Goal: Contribute content: Contribute content

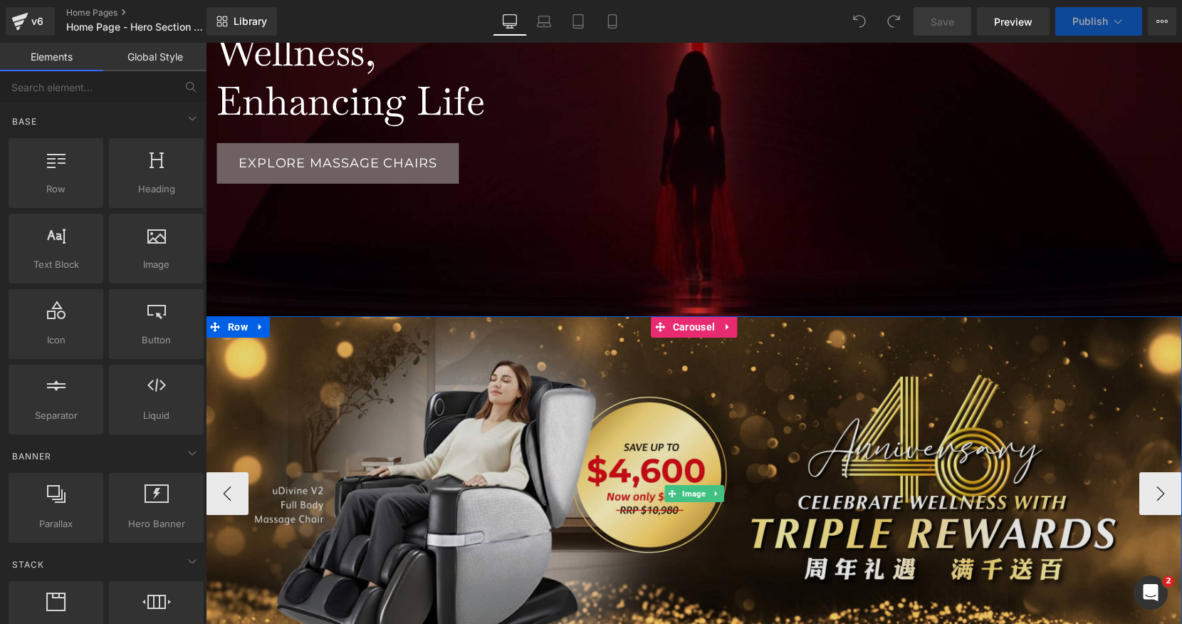
click at [761, 404] on img at bounding box center [694, 493] width 976 height 355
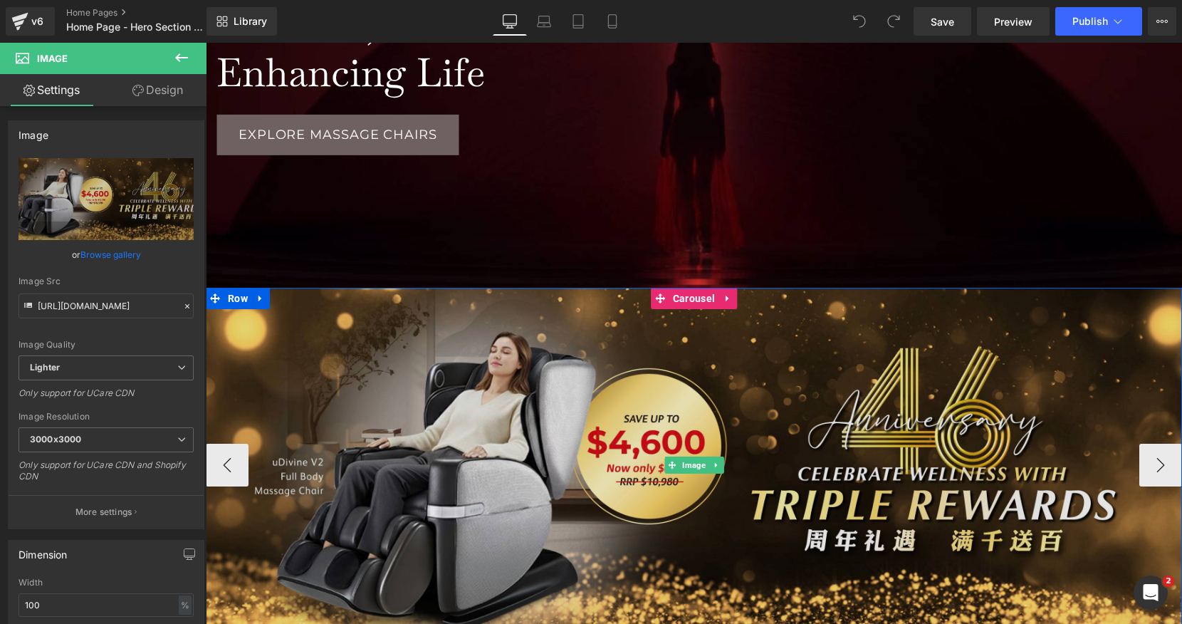
scroll to position [248, 0]
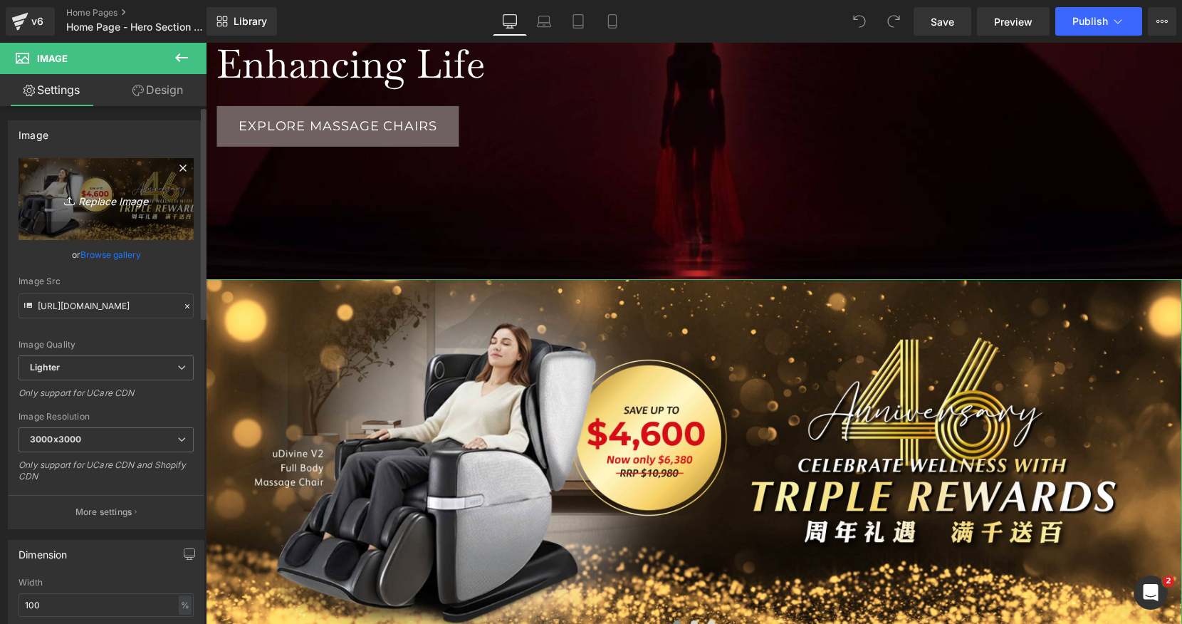
click at [123, 199] on icon "Replace Image" at bounding box center [106, 199] width 114 height 18
type input "C:\fakepath\46 Website Banner-03.jpg"
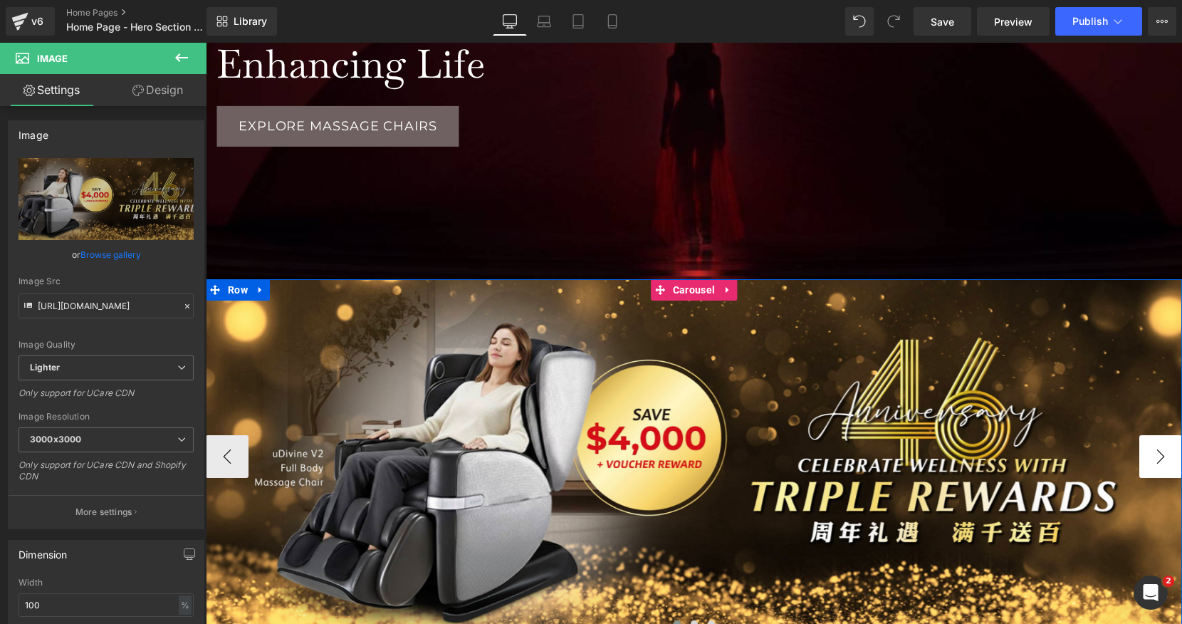
click at [1155, 457] on button "›" at bounding box center [1160, 456] width 43 height 43
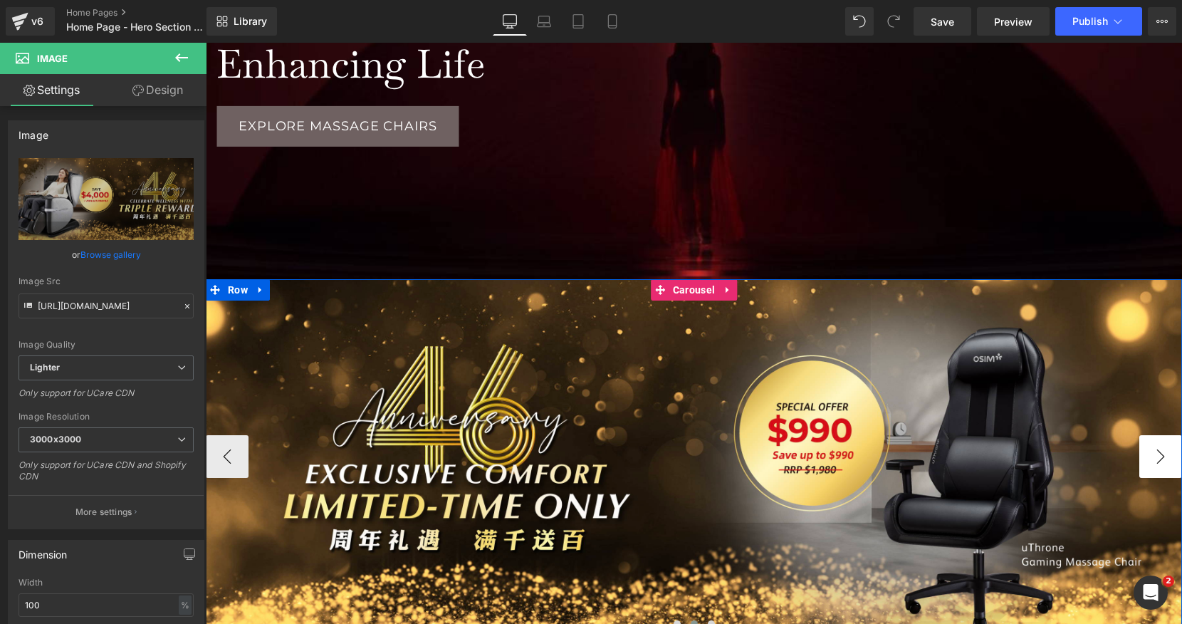
click at [1171, 454] on button "›" at bounding box center [1160, 456] width 43 height 43
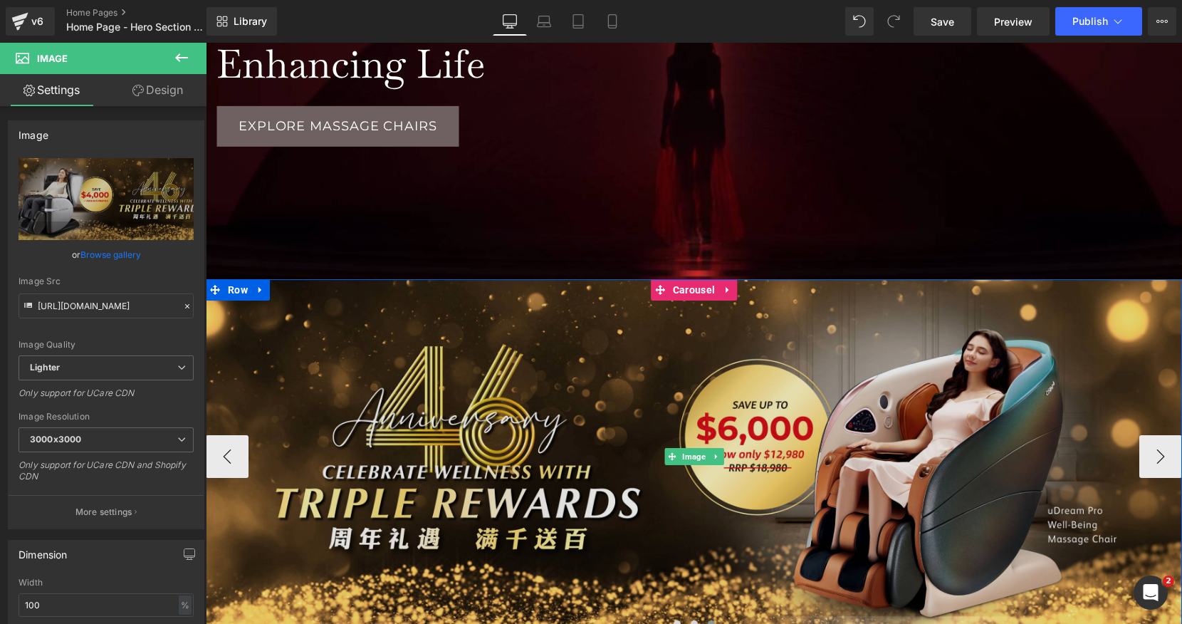
click at [823, 390] on img at bounding box center [694, 456] width 976 height 355
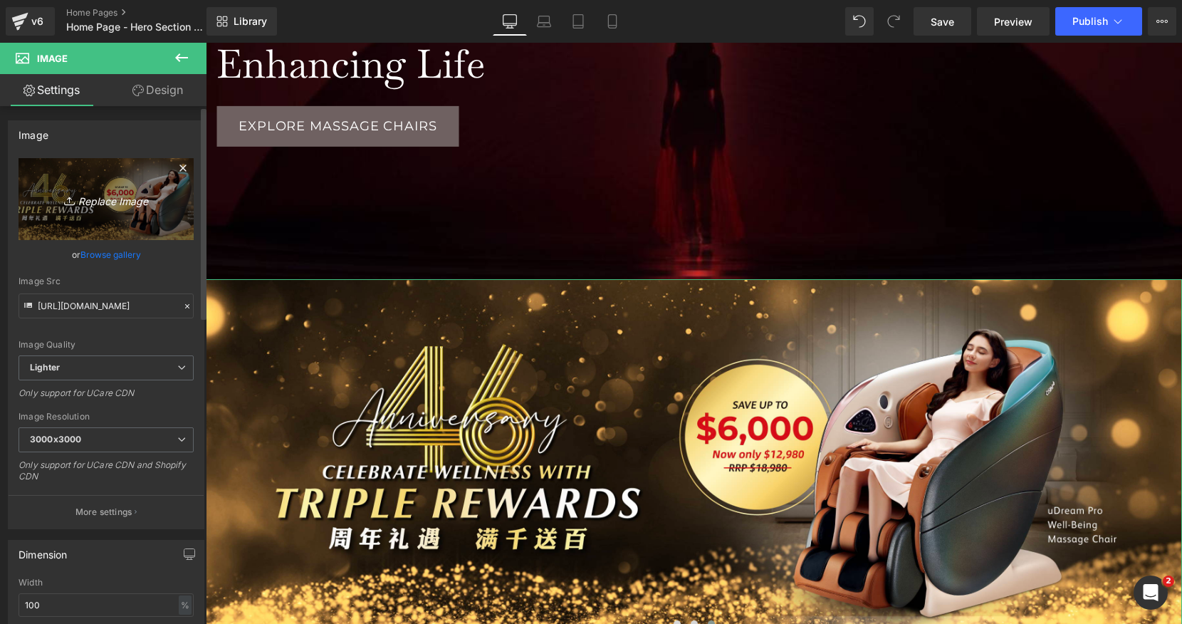
click at [129, 209] on link "Replace Image" at bounding box center [106, 199] width 175 height 82
type input "C:\fakepath\46 Website Banner-02.jpg"
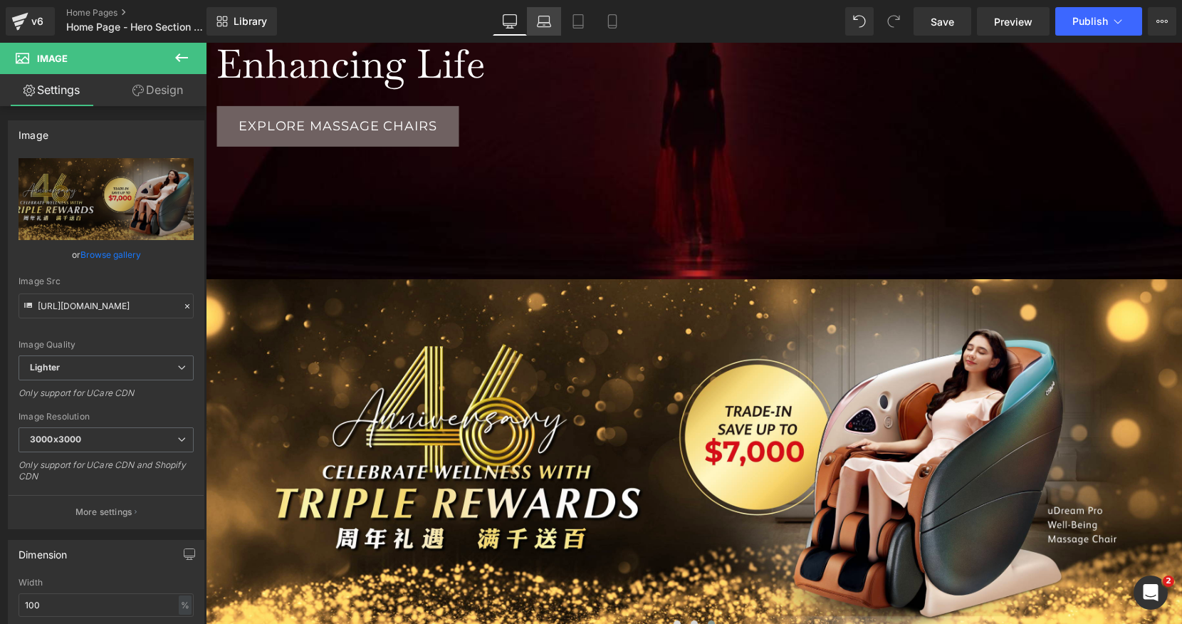
click at [536, 28] on link "Laptop" at bounding box center [544, 21] width 34 height 28
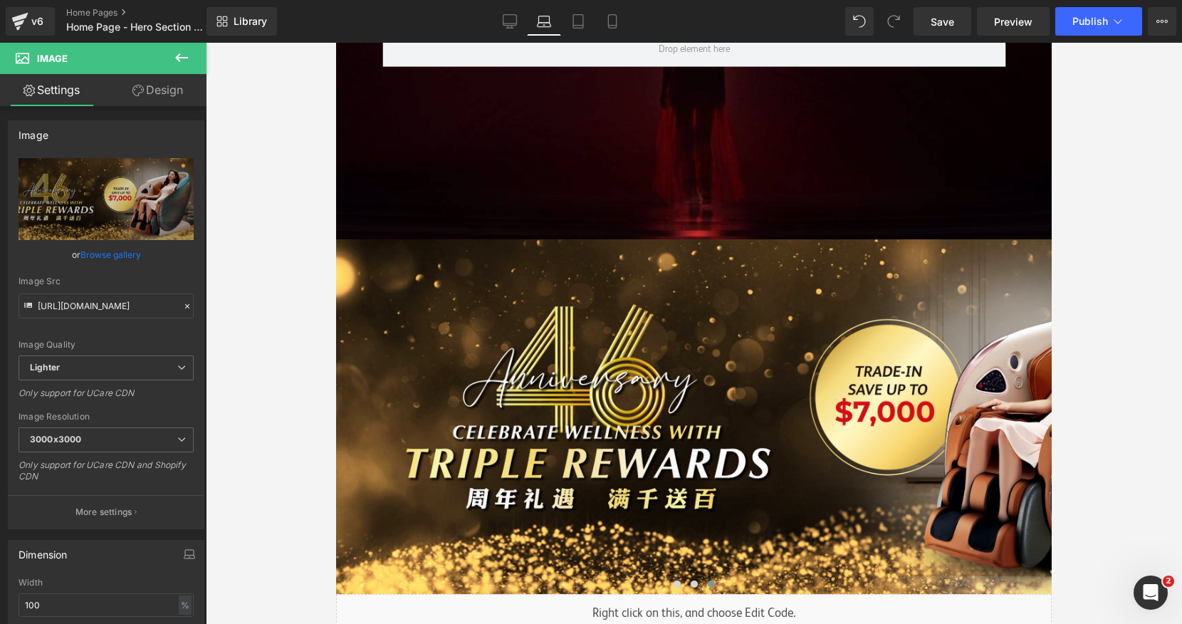
scroll to position [7, 7]
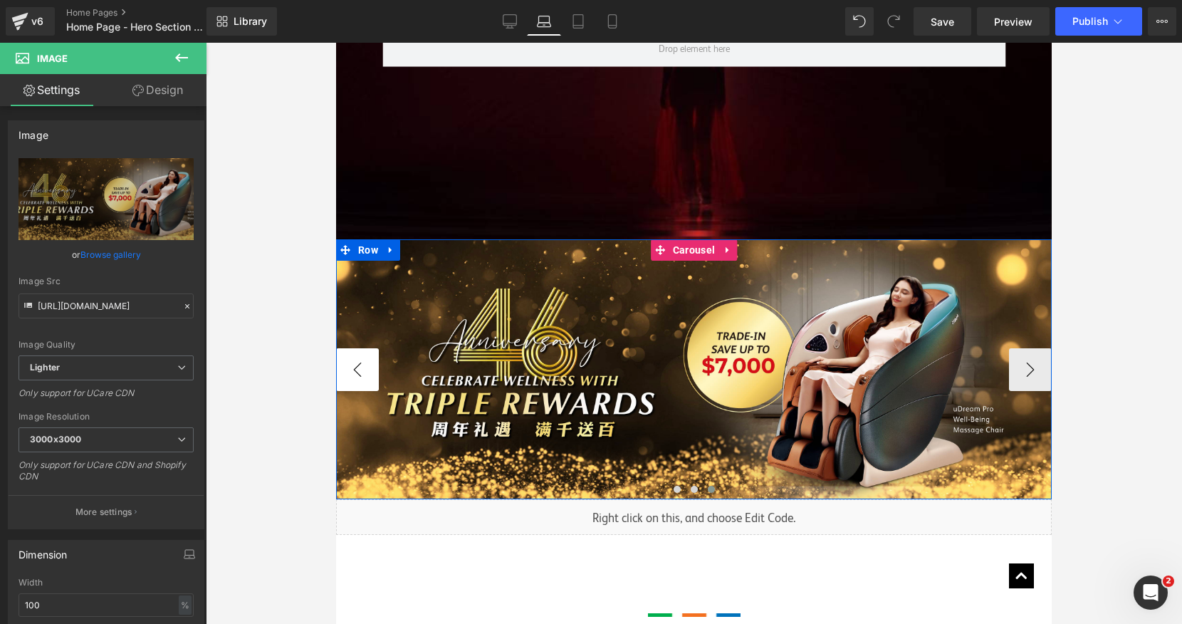
click at [356, 367] on button "‹" at bounding box center [357, 369] width 43 height 43
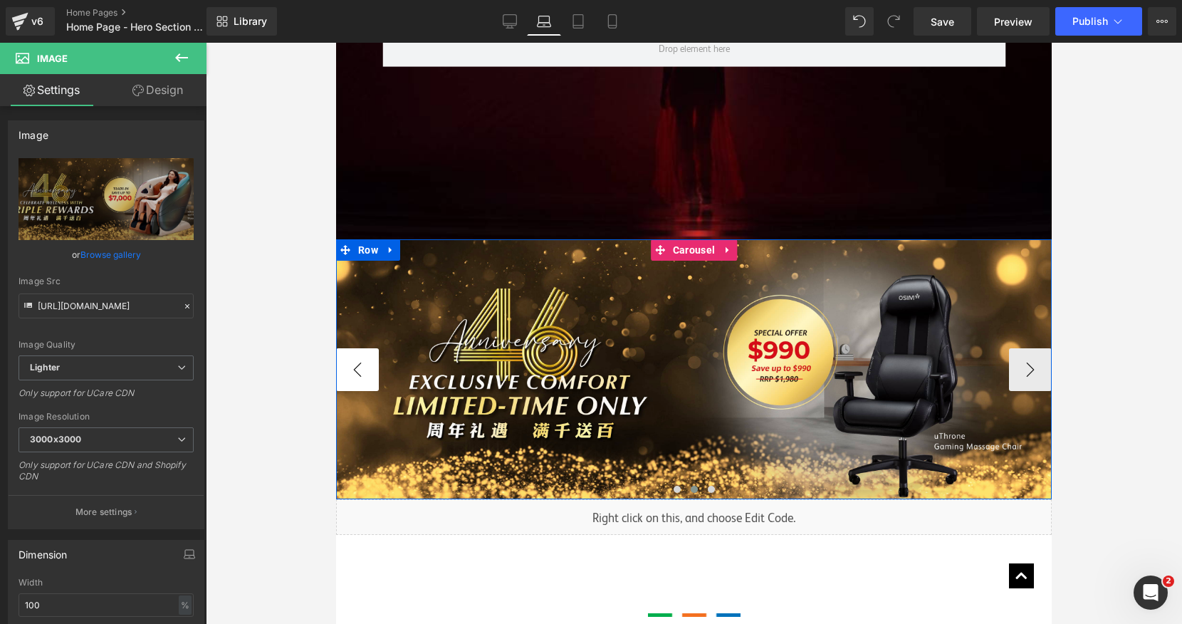
click at [356, 367] on button "‹" at bounding box center [357, 369] width 43 height 43
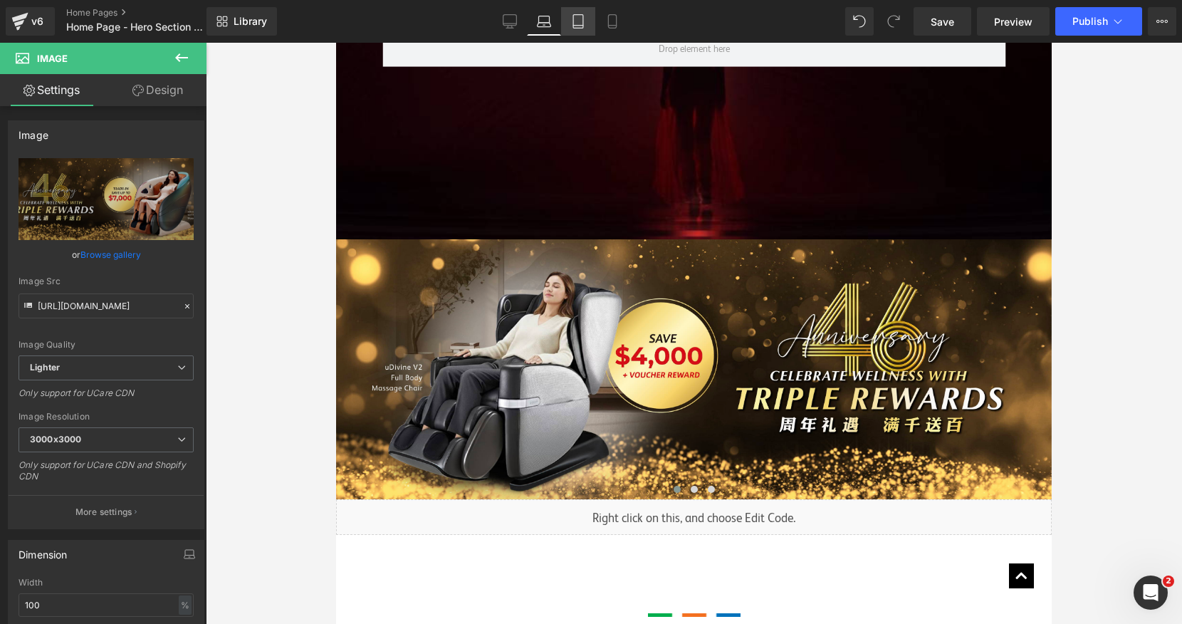
click at [575, 28] on link "Tablet" at bounding box center [578, 21] width 34 height 28
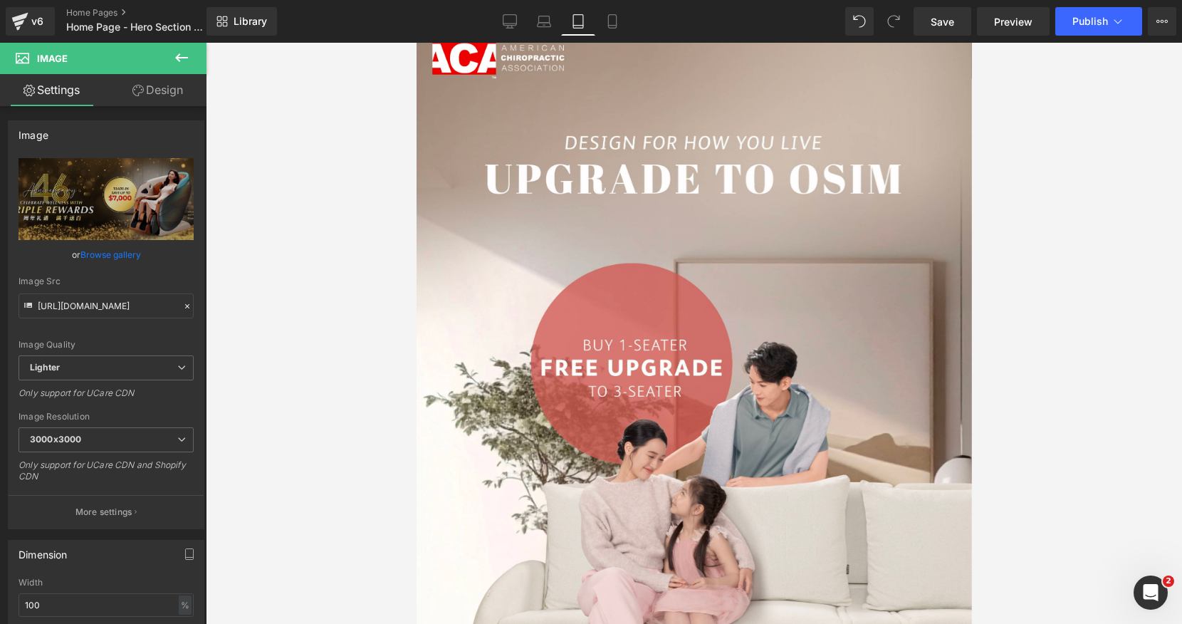
scroll to position [577, 0]
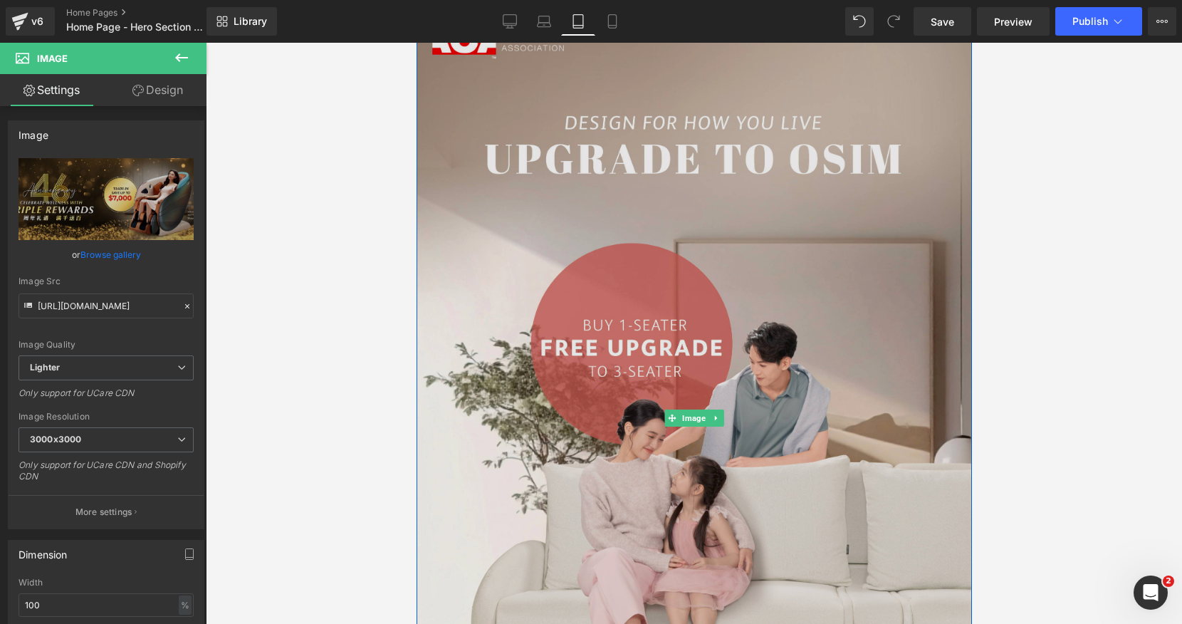
click at [717, 236] on img at bounding box center [693, 418] width 555 height 864
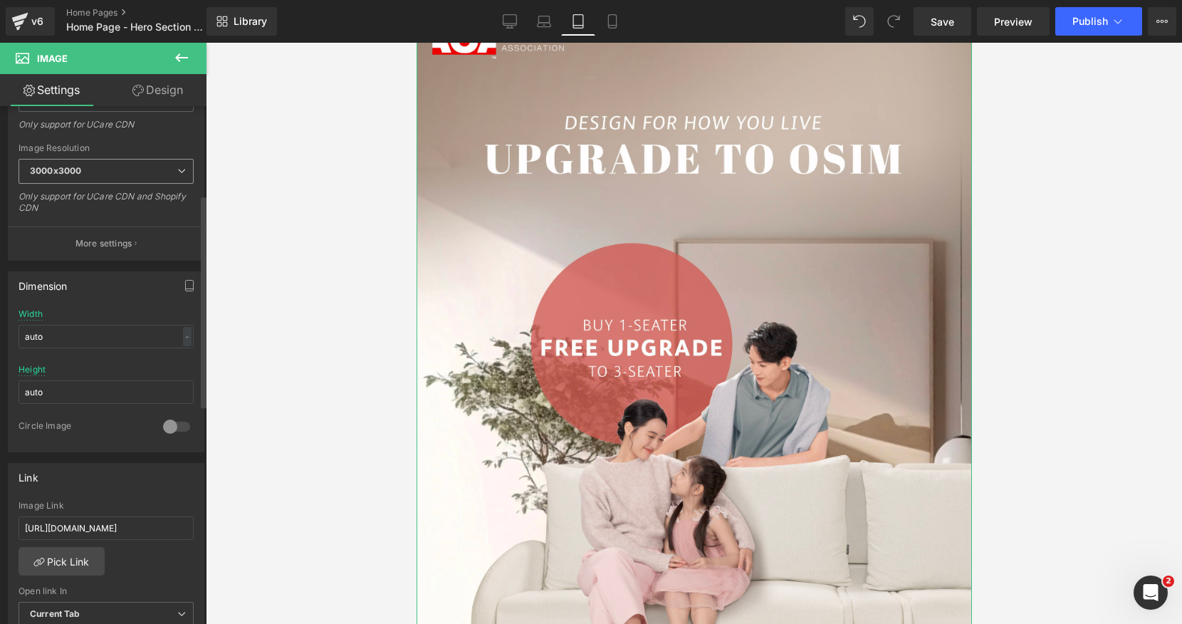
scroll to position [345, 0]
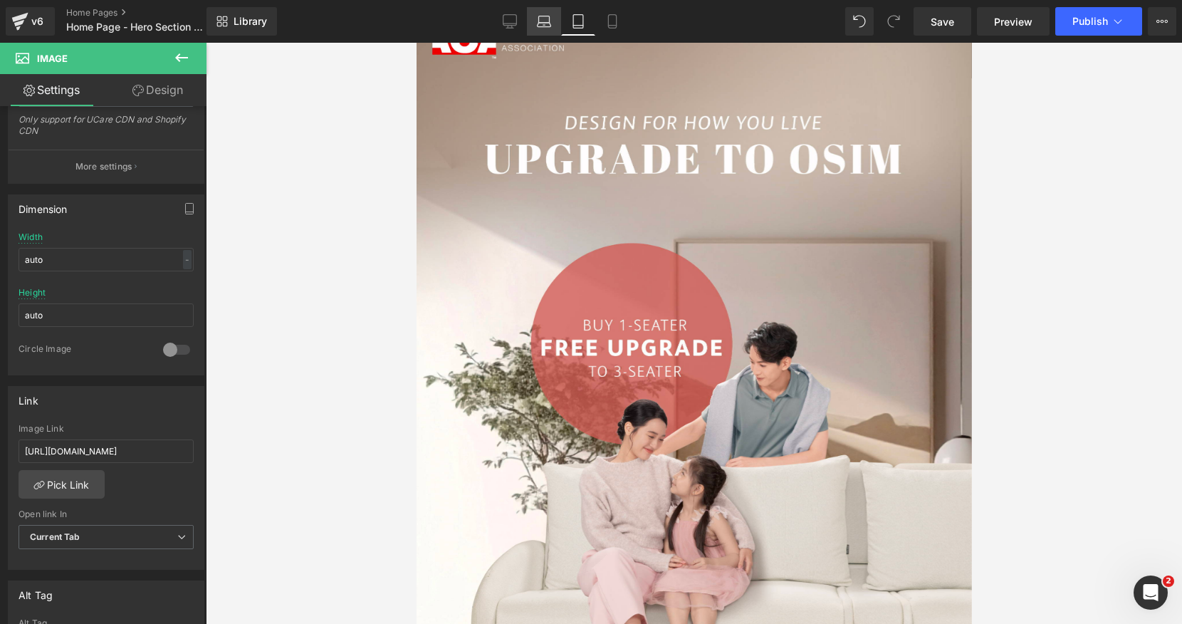
click at [545, 19] on icon at bounding box center [544, 21] width 14 height 14
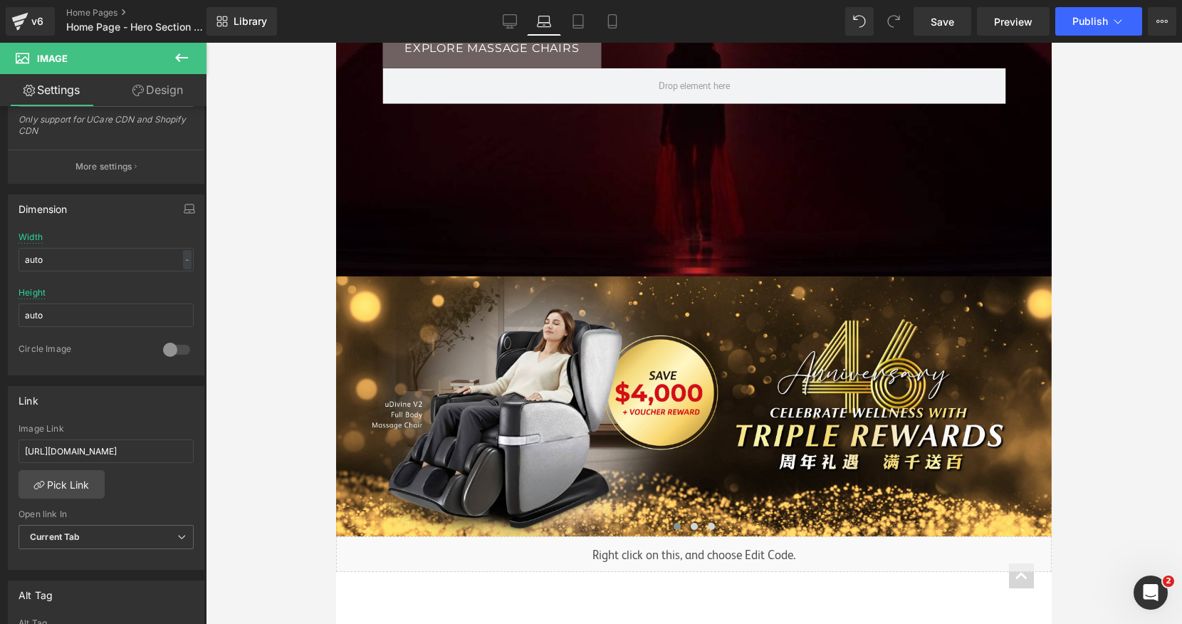
scroll to position [382, 0]
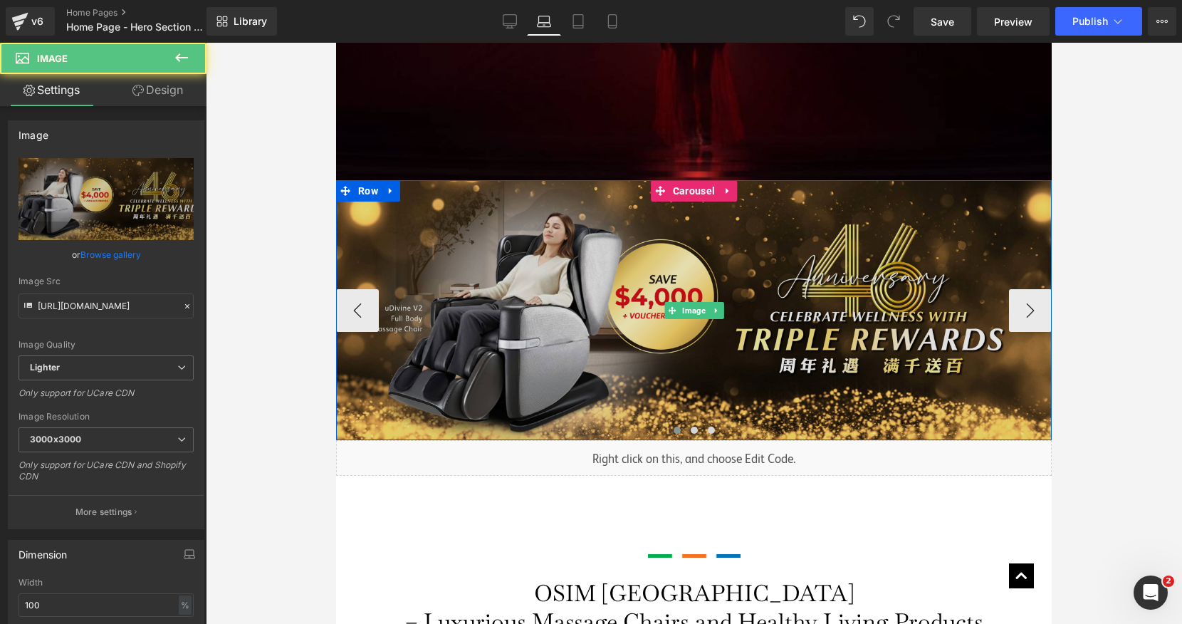
click at [537, 330] on img at bounding box center [694, 310] width 716 height 260
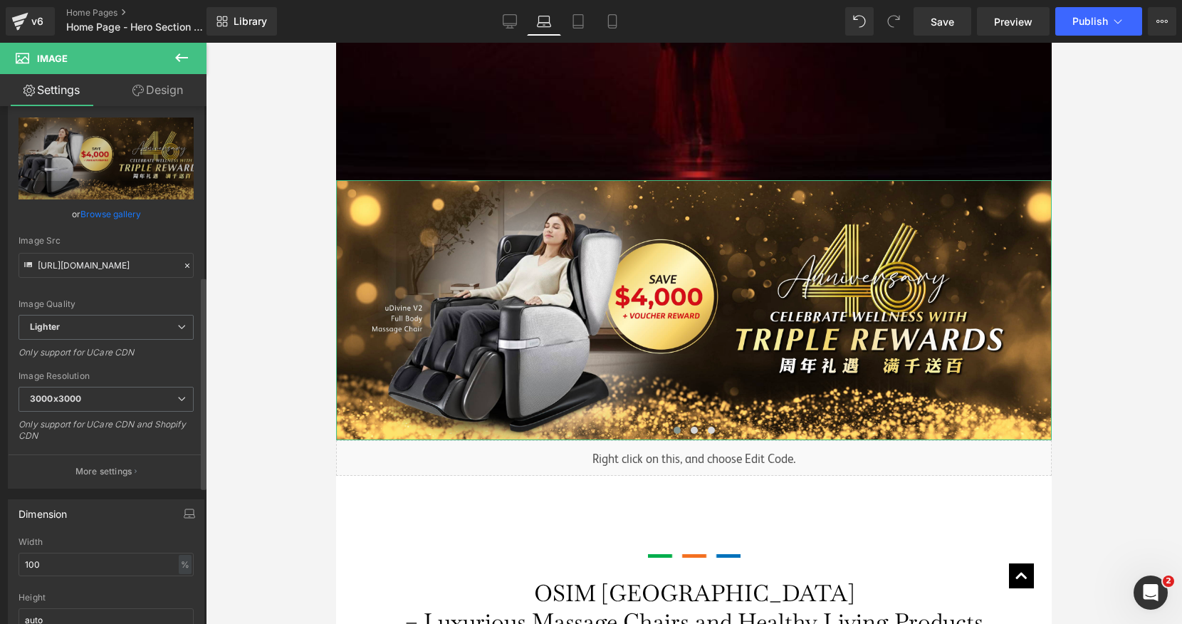
scroll to position [0, 0]
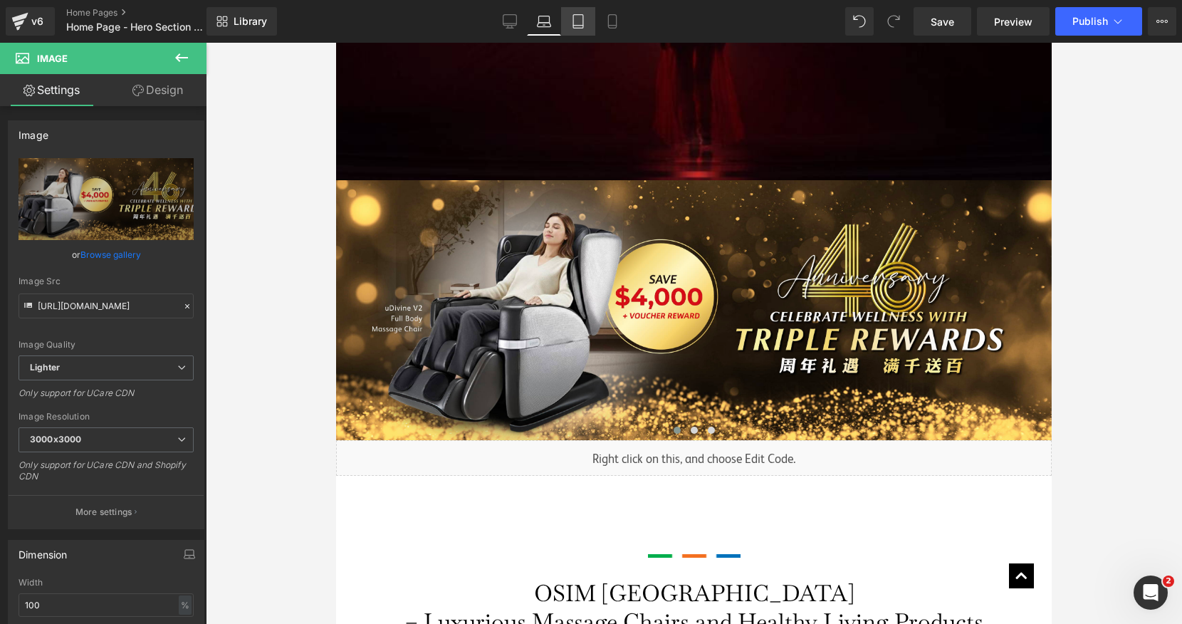
click at [582, 30] on link "Tablet" at bounding box center [578, 21] width 34 height 28
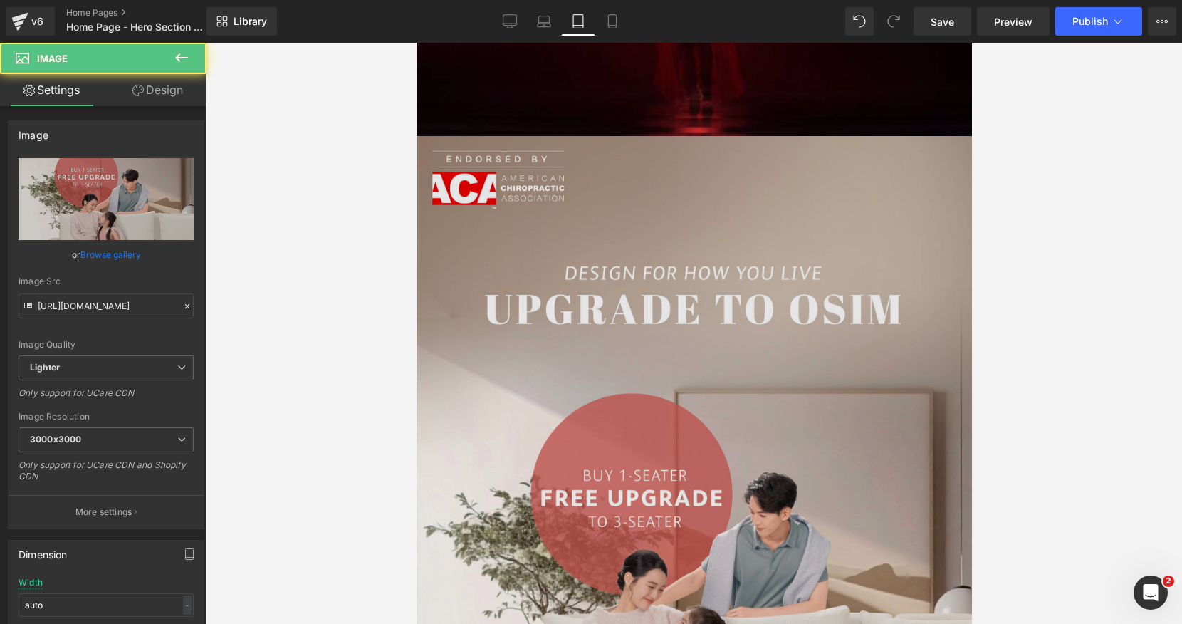
click at [594, 229] on img at bounding box center [693, 568] width 555 height 864
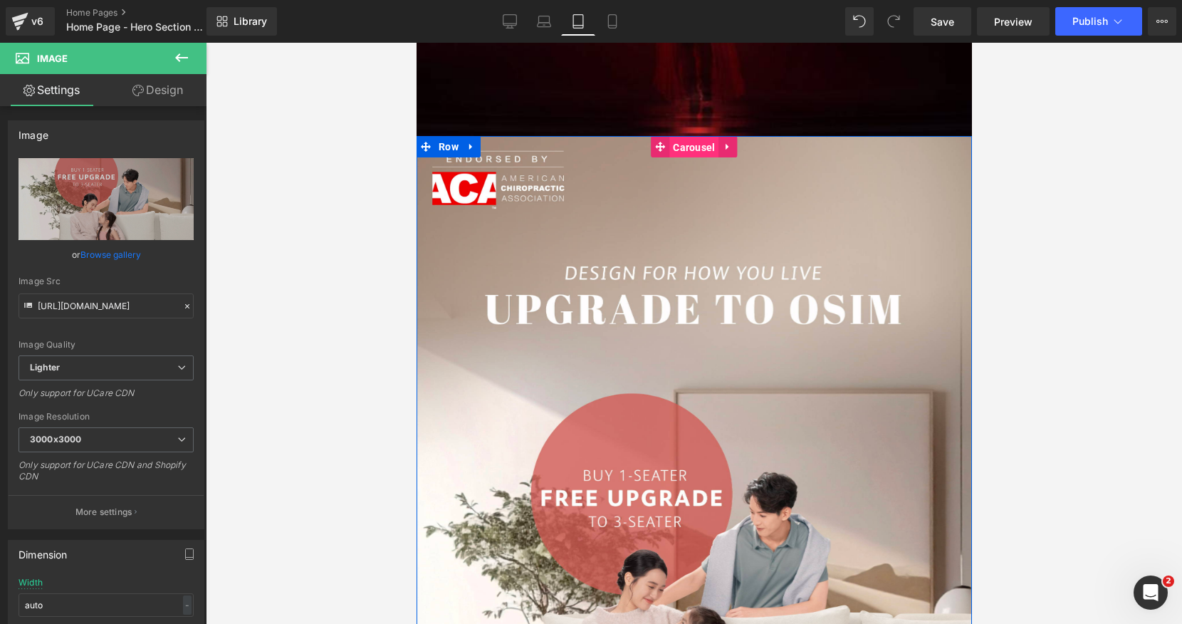
click at [669, 145] on span "Carousel" at bounding box center [693, 147] width 49 height 21
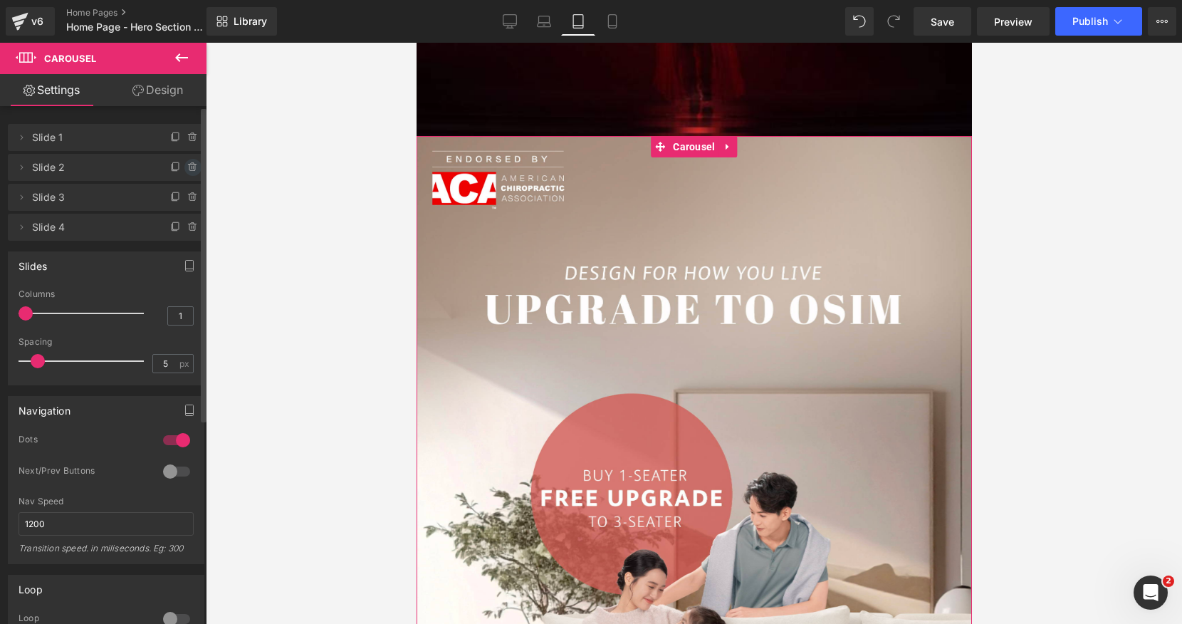
click at [187, 165] on icon at bounding box center [192, 167] width 11 height 11
click at [184, 167] on button "Delete" at bounding box center [177, 168] width 45 height 19
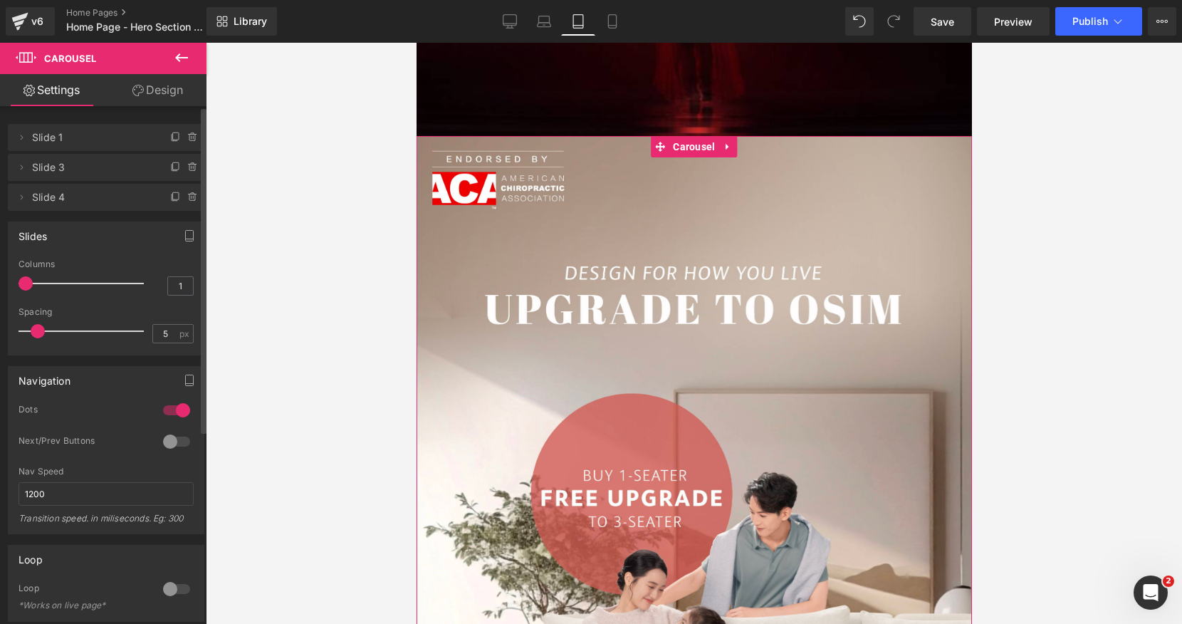
click at [189, 167] on icon at bounding box center [192, 168] width 6 height 6
click at [184, 167] on button "Delete" at bounding box center [177, 168] width 45 height 19
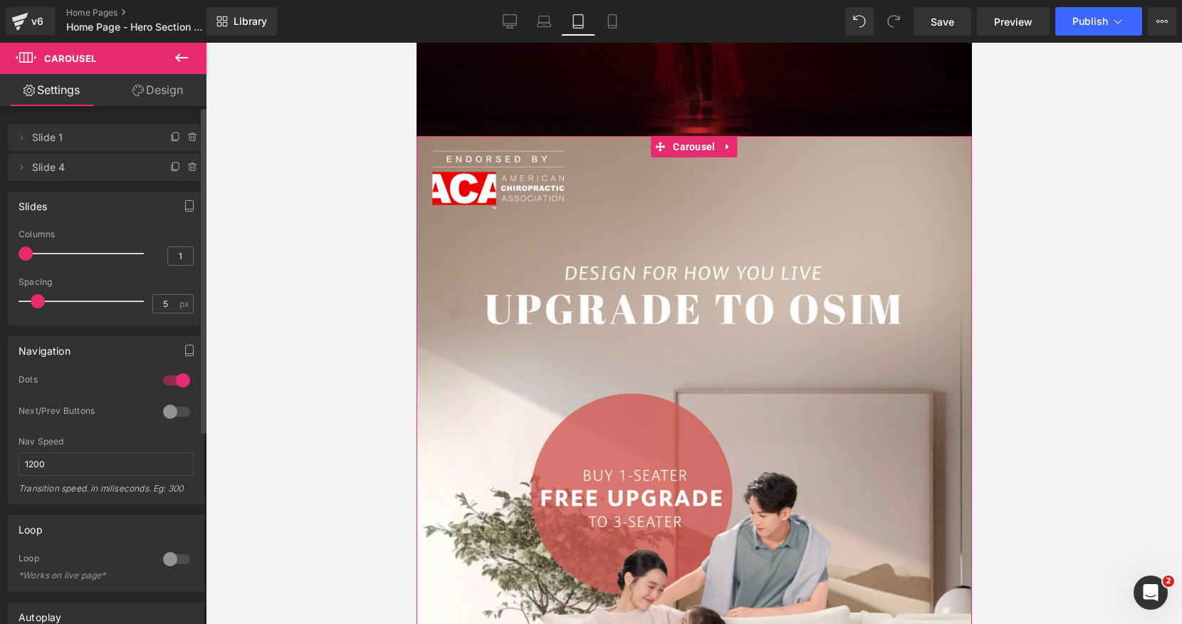
click at [189, 167] on icon at bounding box center [192, 168] width 6 height 6
click at [184, 167] on button "Delete" at bounding box center [177, 168] width 45 height 19
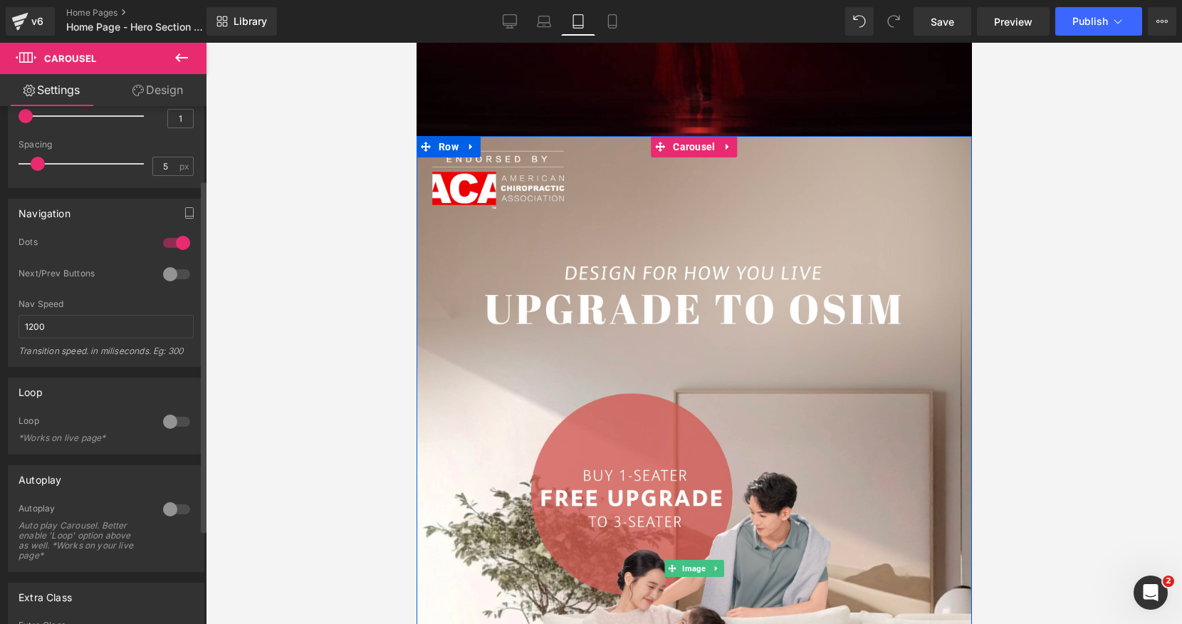
click at [549, 313] on img at bounding box center [693, 568] width 555 height 864
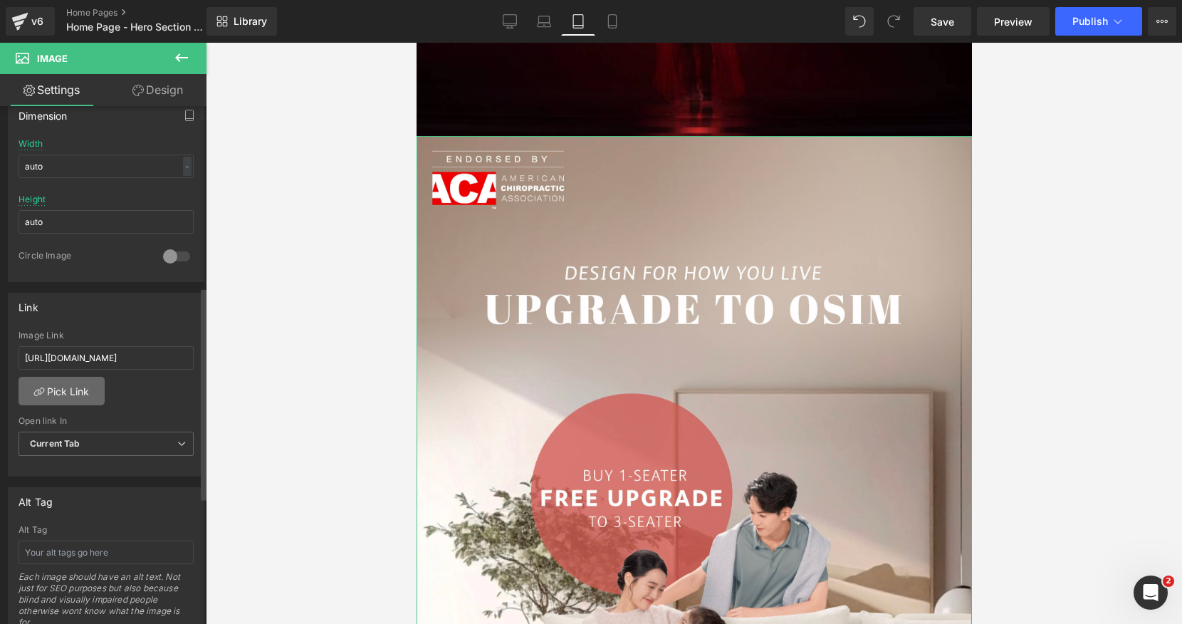
click at [77, 392] on link "Pick Link" at bounding box center [62, 391] width 86 height 28
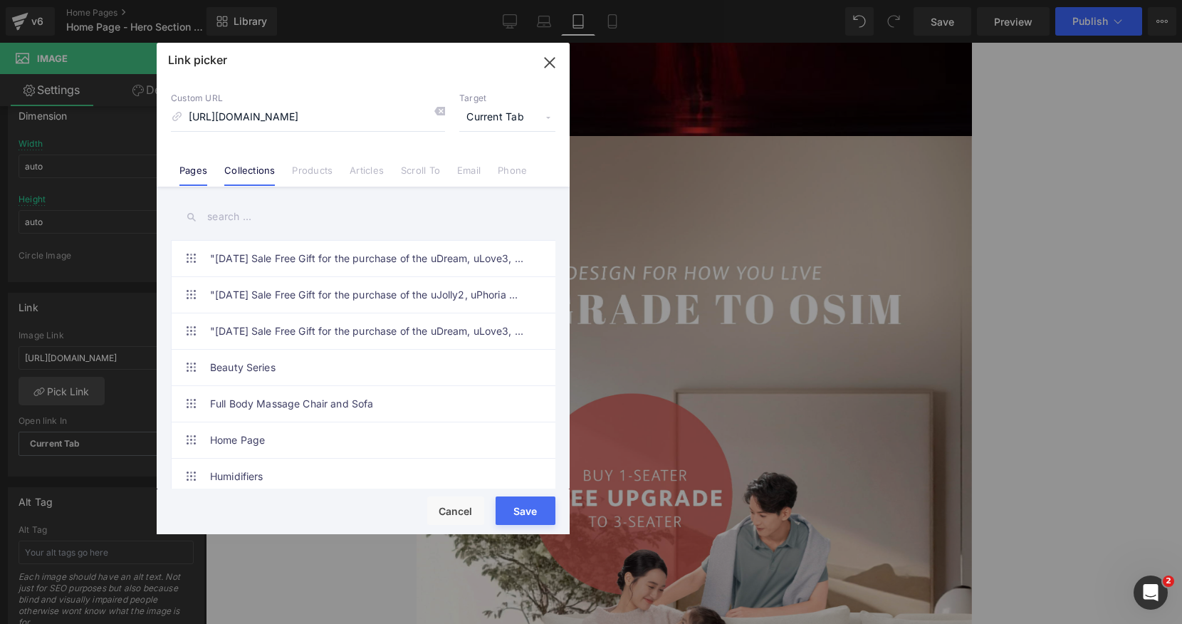
click at [201, 169] on link "Pages" at bounding box center [193, 175] width 28 height 21
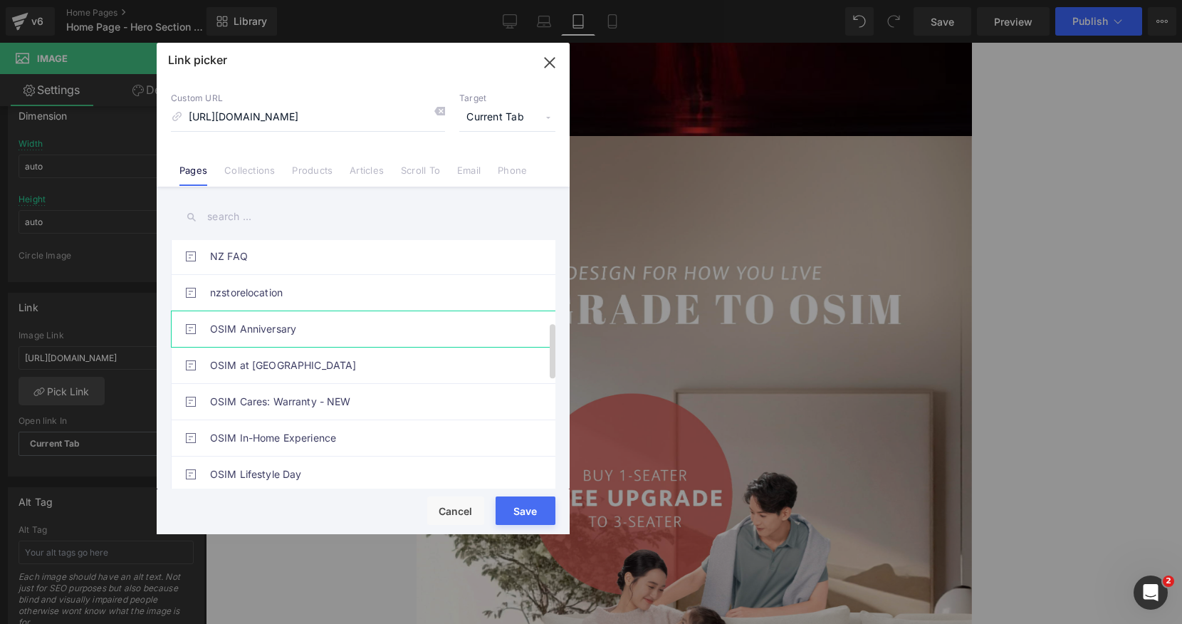
click at [362, 335] on link "OSIM Anniversary" at bounding box center [366, 329] width 313 height 36
click at [535, 512] on button "Save" at bounding box center [526, 510] width 60 height 28
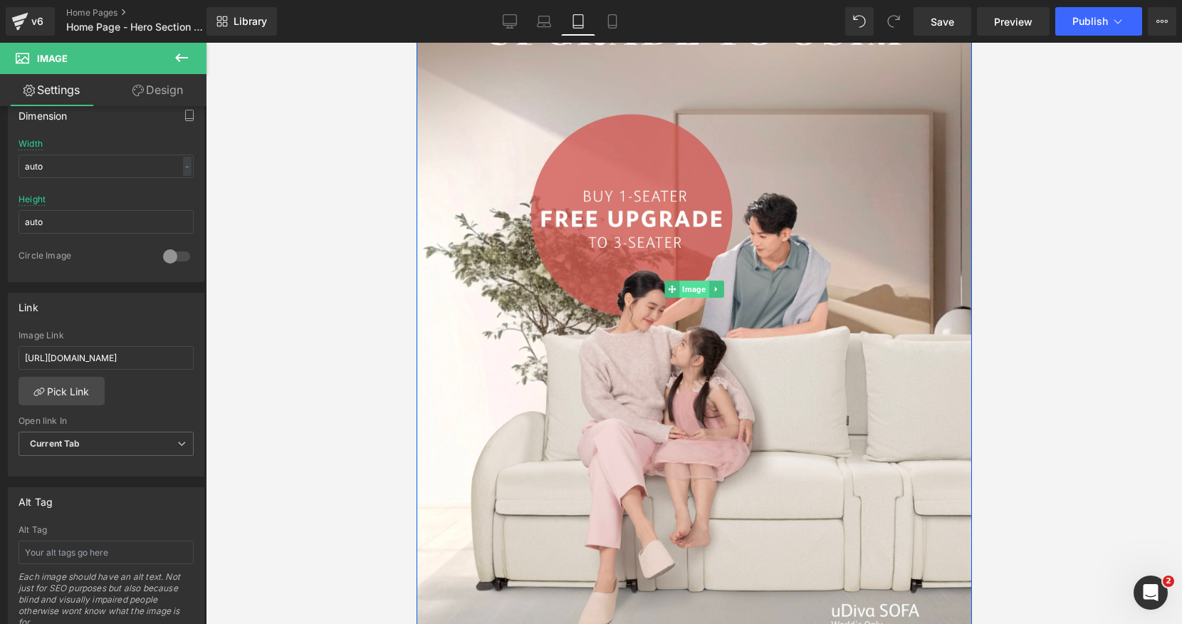
click at [695, 288] on span "Image" at bounding box center [693, 289] width 29 height 17
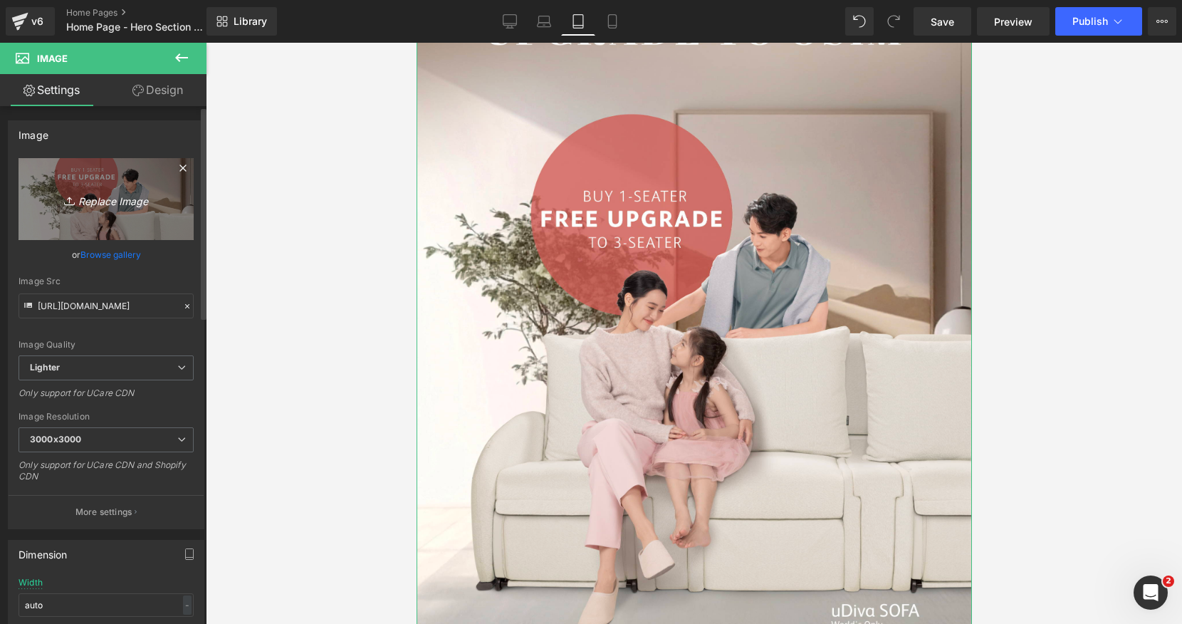
click at [137, 201] on icon "Replace Image" at bounding box center [106, 199] width 114 height 18
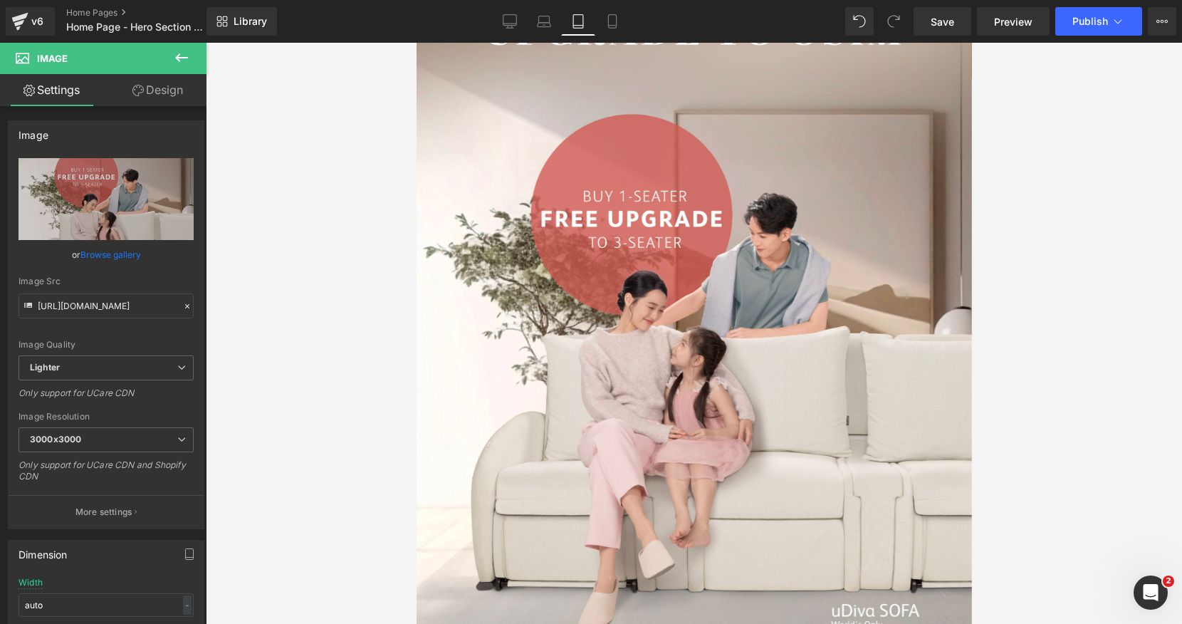
type input "C:\fakepath\46 Website Banner-07.jpg"
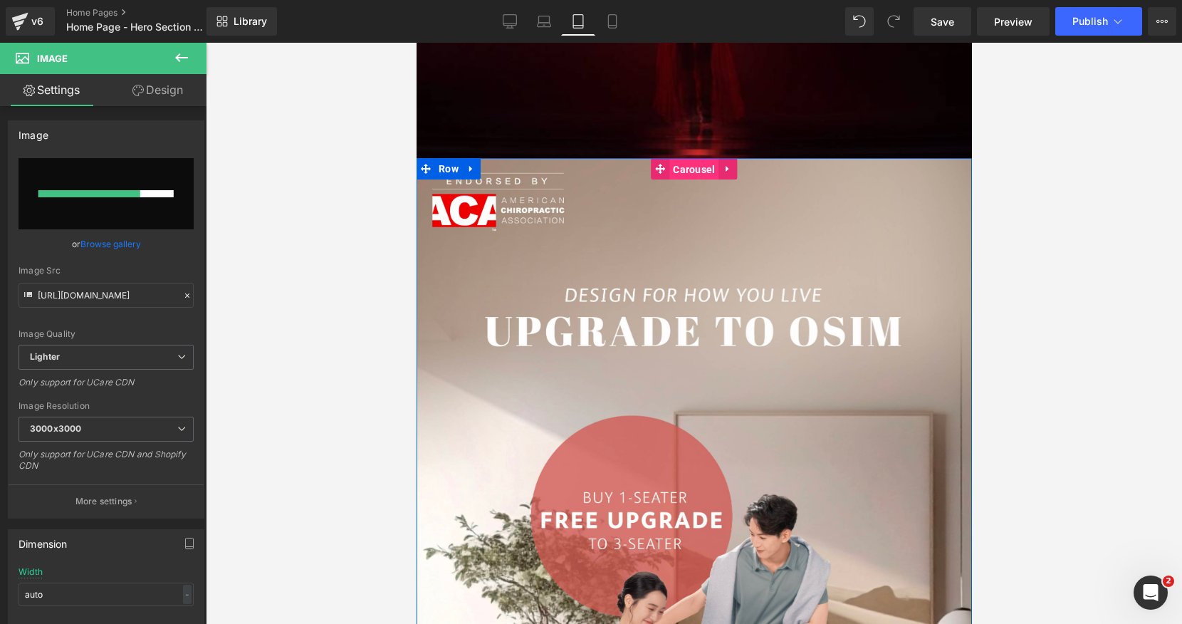
click at [699, 172] on span "Carousel" at bounding box center [693, 169] width 49 height 21
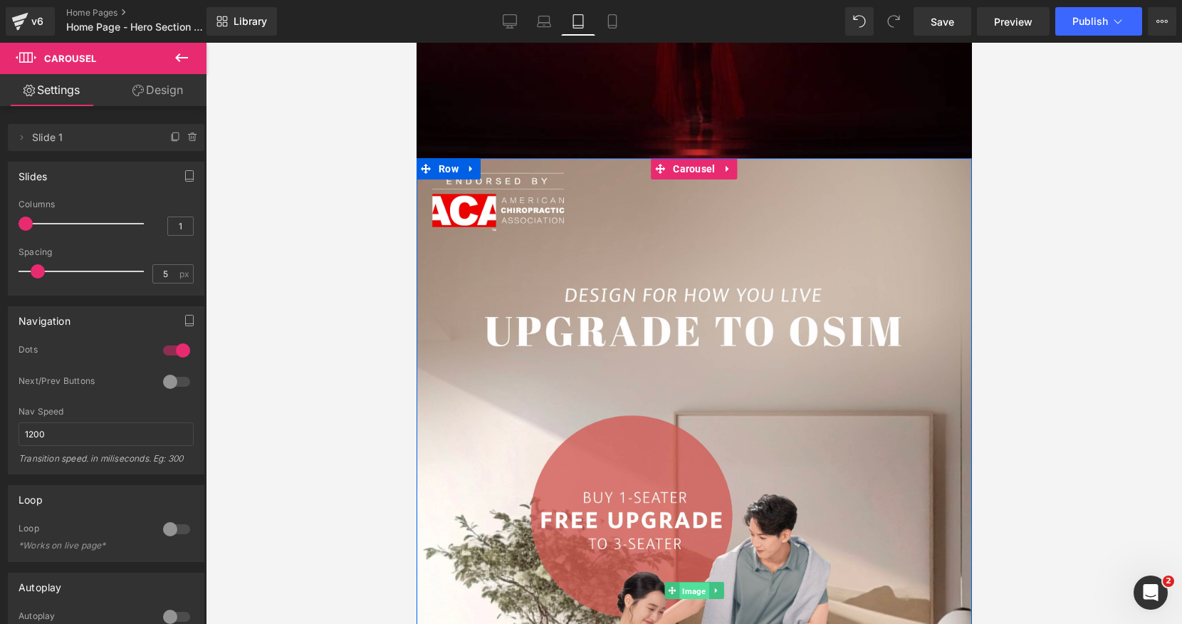
click at [693, 588] on span "Image" at bounding box center [693, 590] width 29 height 17
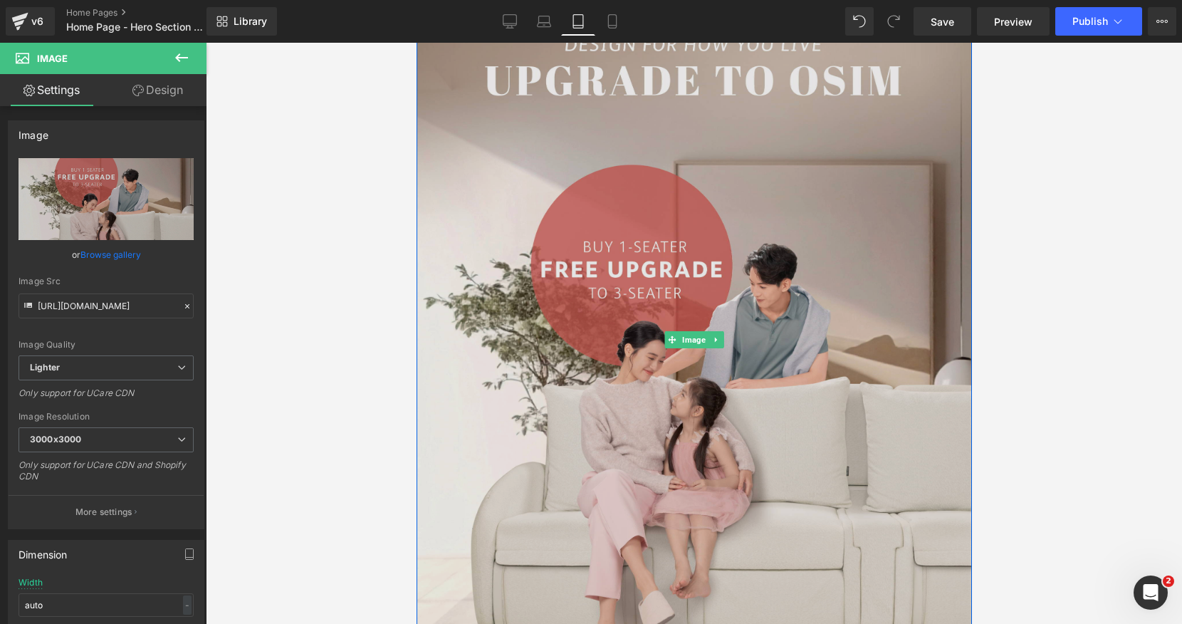
scroll to position [591, 0]
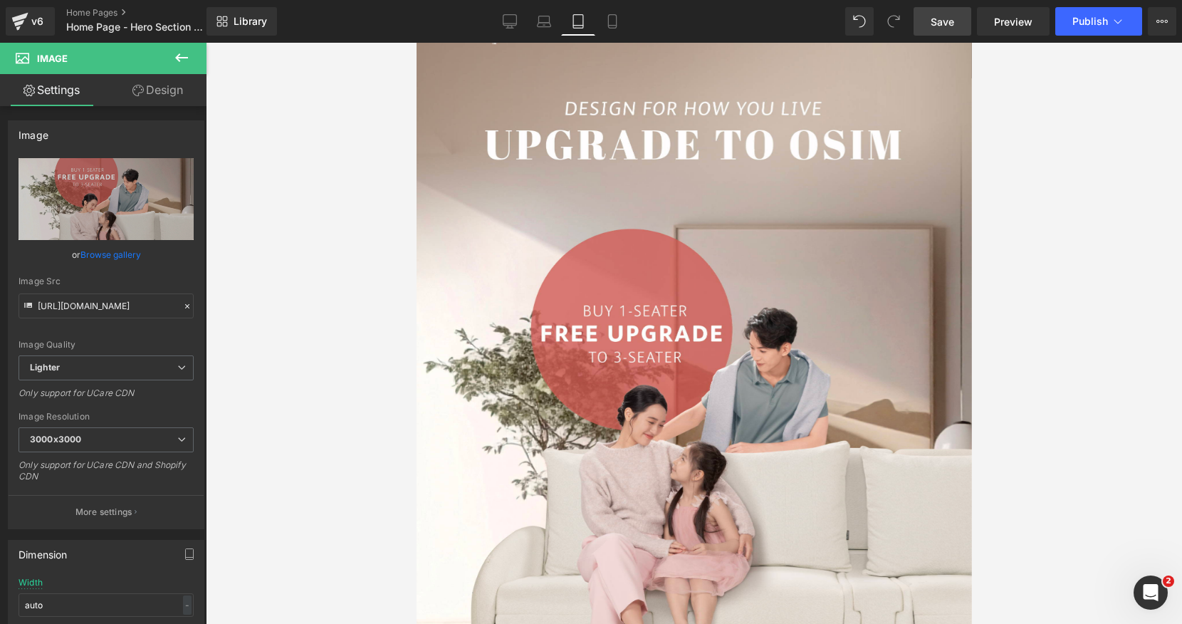
click at [940, 15] on span "Save" at bounding box center [943, 21] width 24 height 15
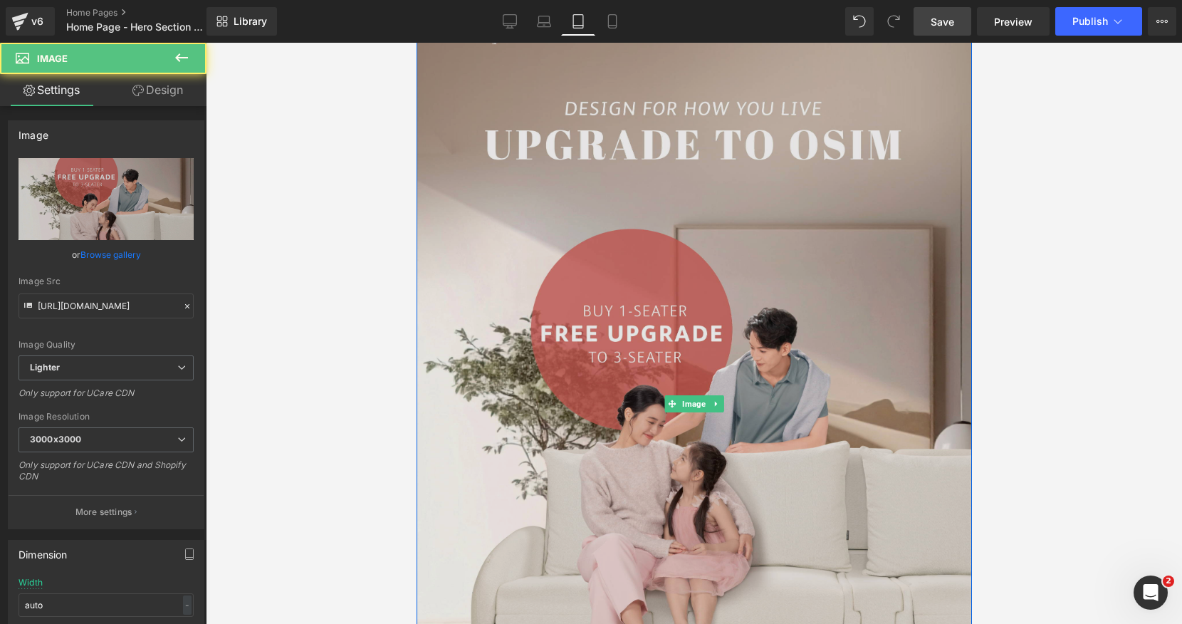
click at [626, 263] on img at bounding box center [693, 404] width 555 height 864
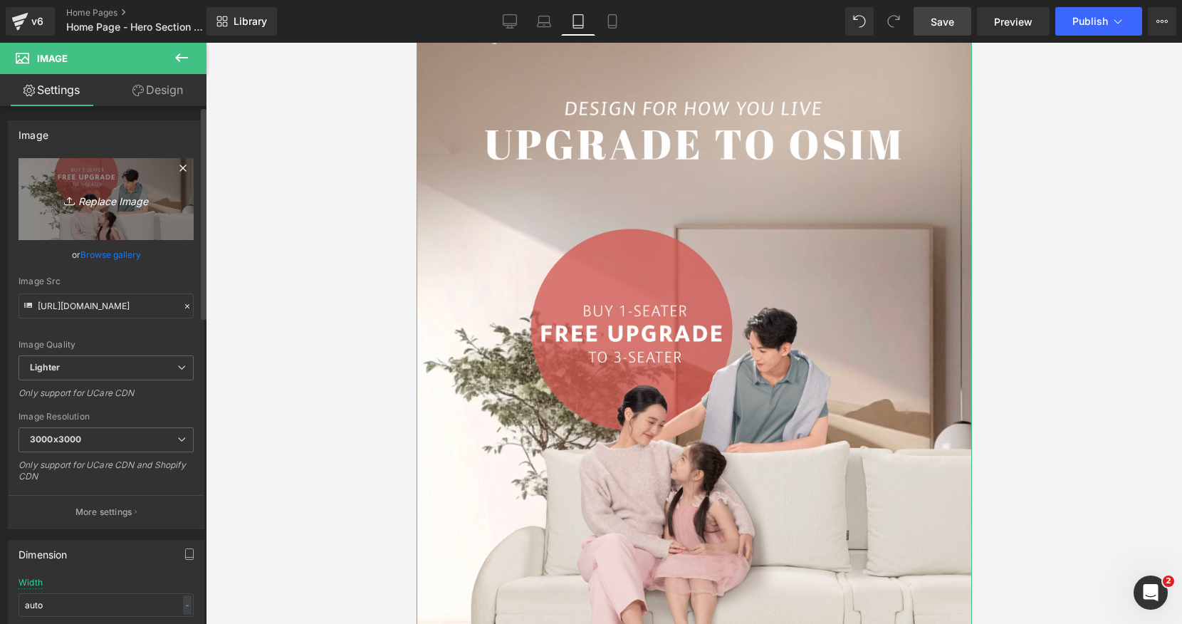
click at [120, 203] on icon "Replace Image" at bounding box center [106, 199] width 114 height 18
type input "C:\fakepath\46 Website Banner-07.jpg"
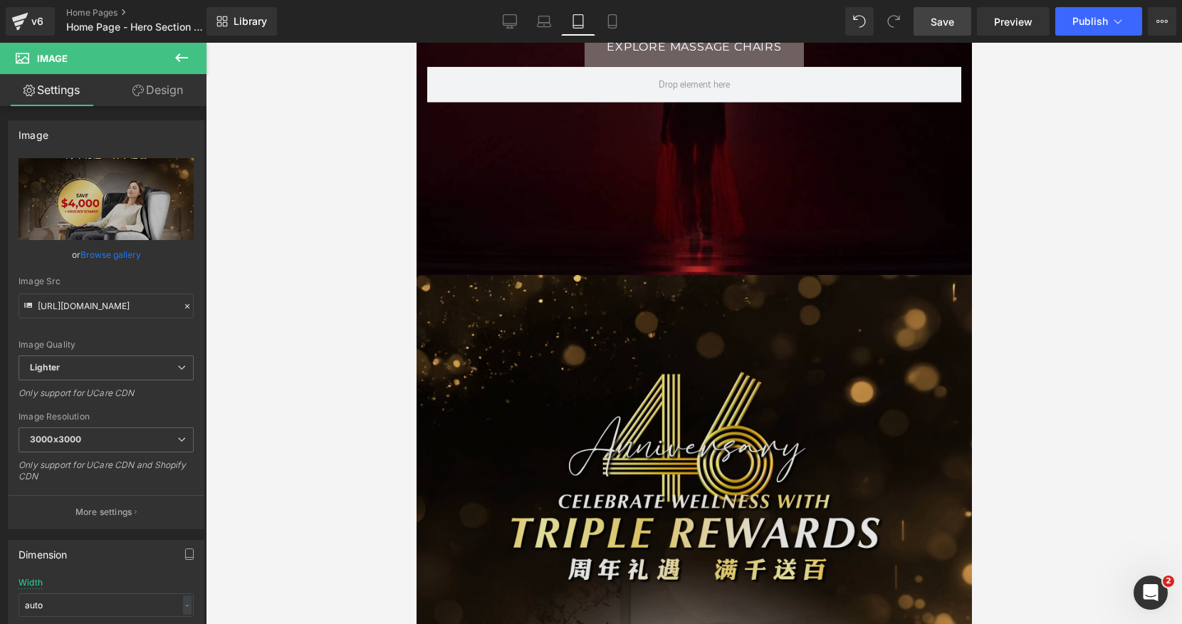
scroll to position [310, 0]
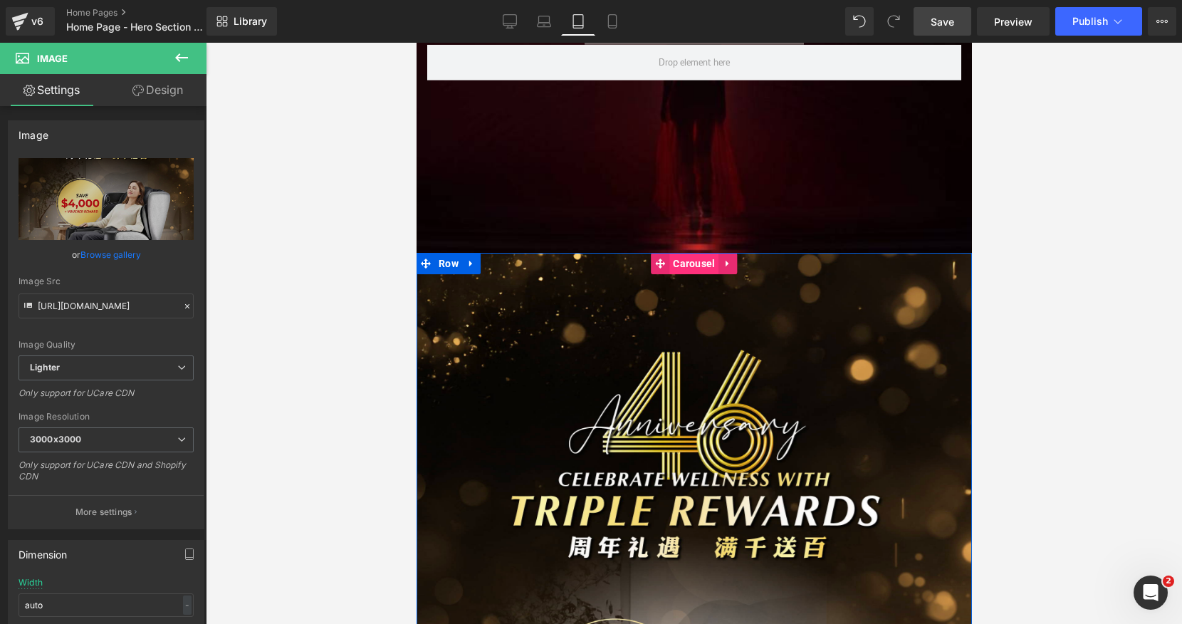
click at [692, 261] on span "Carousel" at bounding box center [693, 263] width 49 height 21
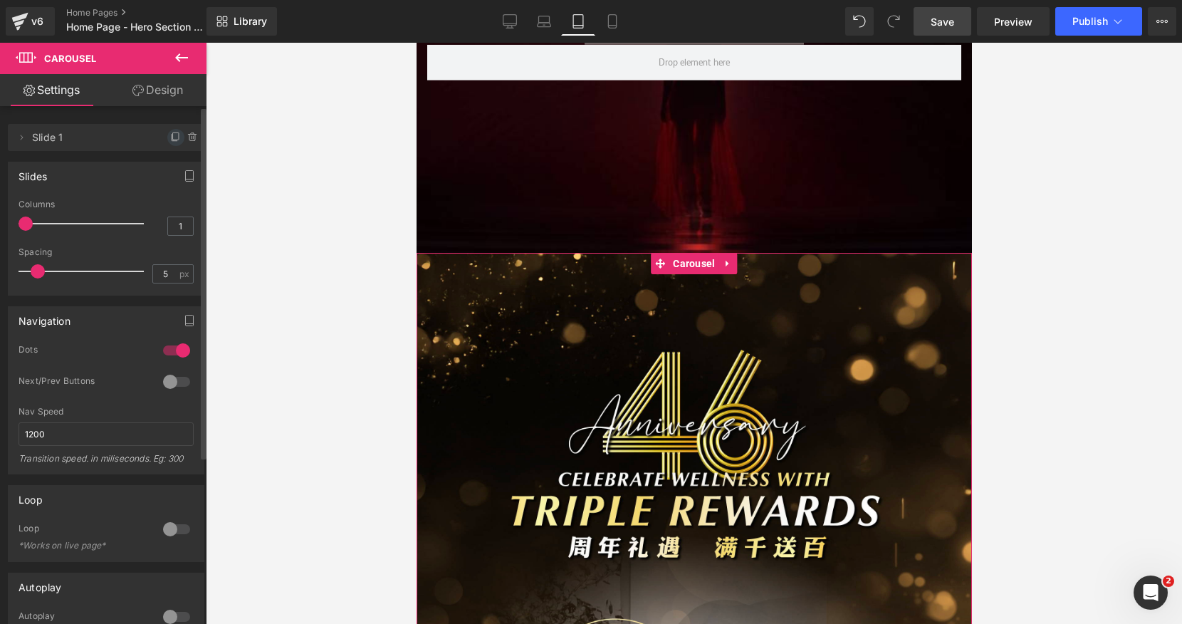
click at [170, 138] on icon at bounding box center [175, 137] width 11 height 11
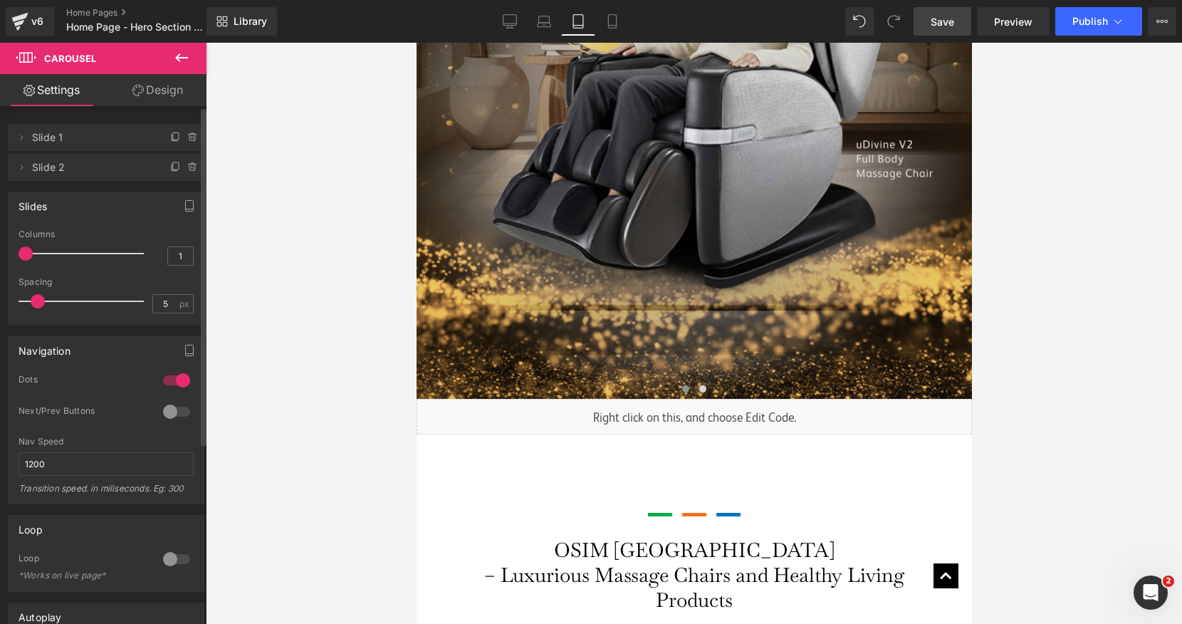
scroll to position [983, 0]
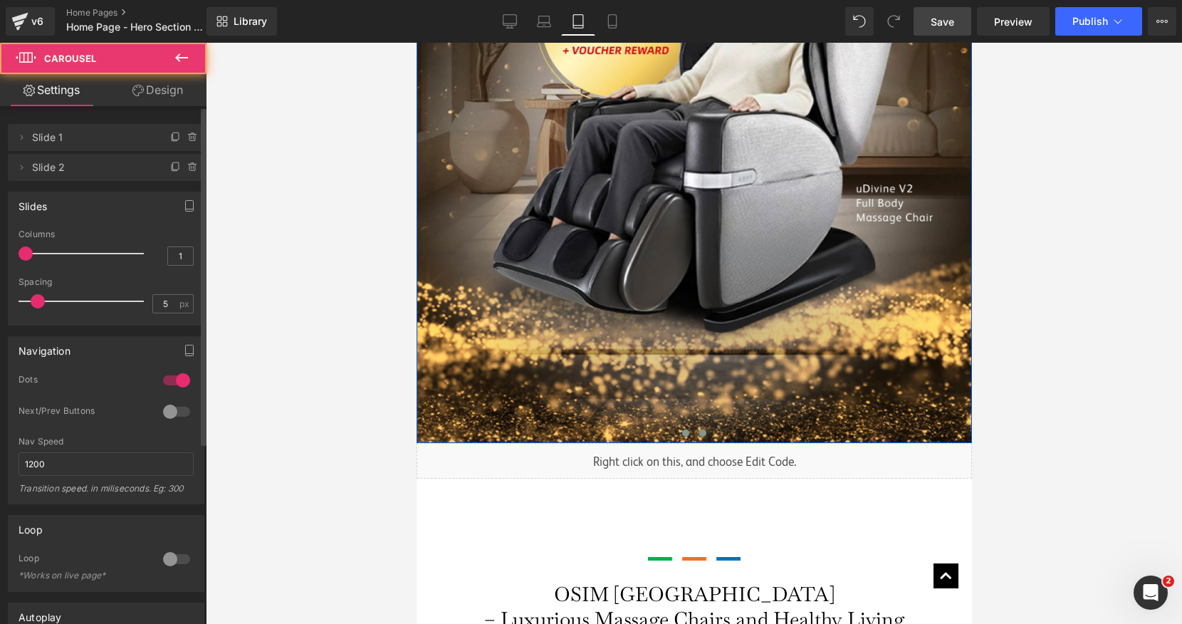
click at [704, 436] on button at bounding box center [702, 433] width 17 height 14
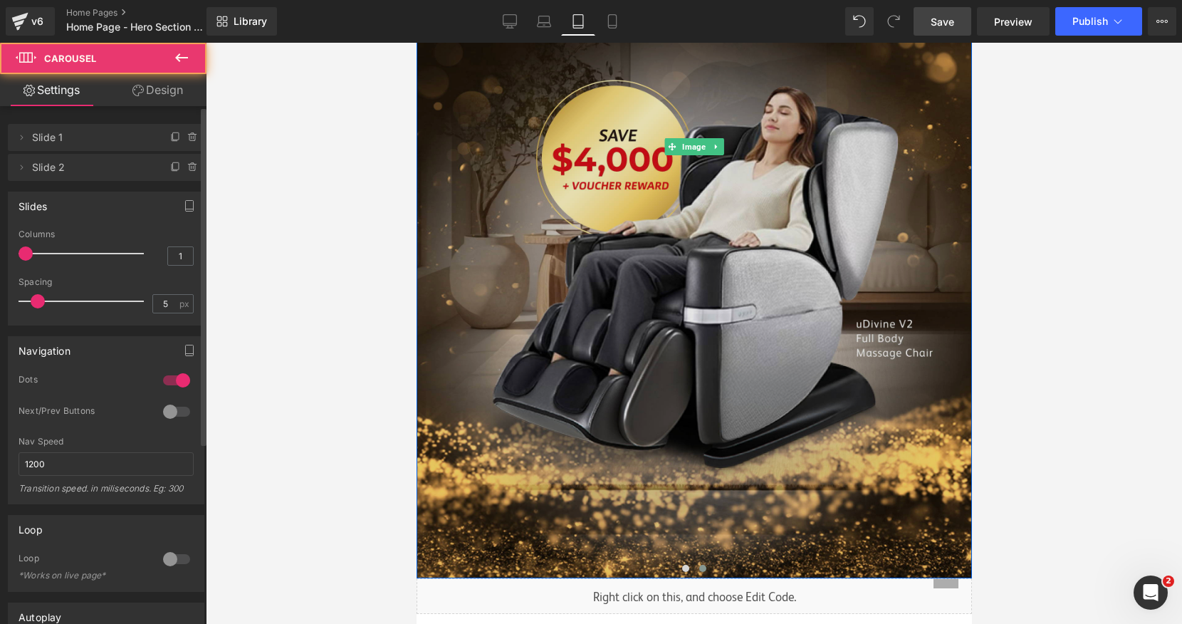
scroll to position [679, 0]
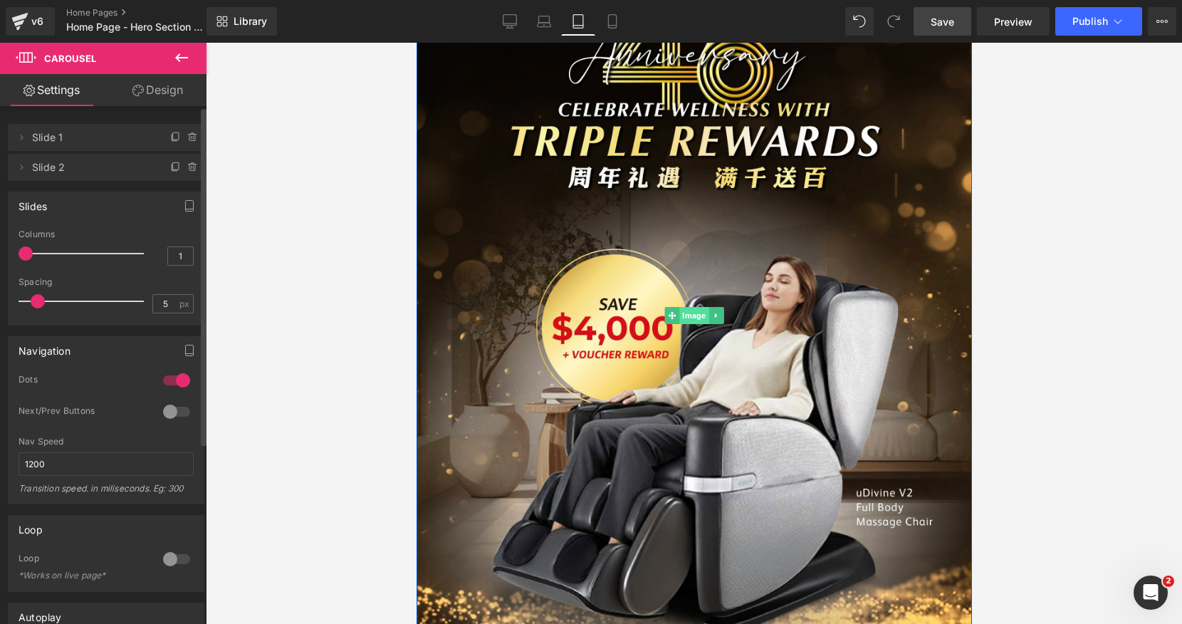
click at [691, 311] on span "Image" at bounding box center [693, 315] width 29 height 17
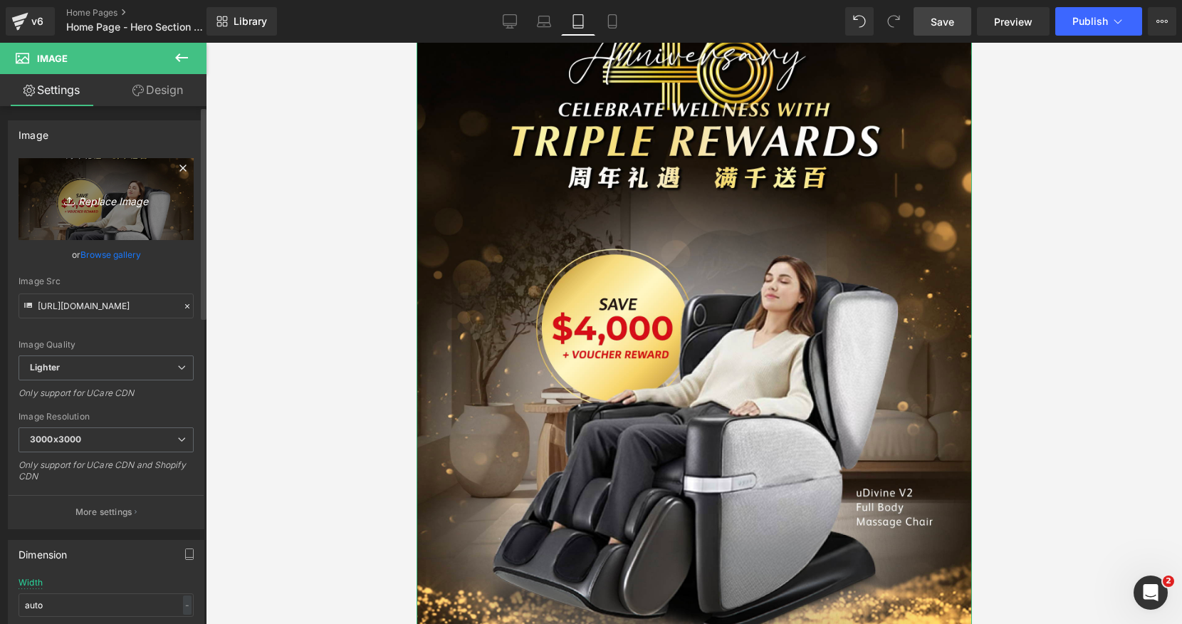
click at [118, 193] on icon "Replace Image" at bounding box center [106, 199] width 114 height 18
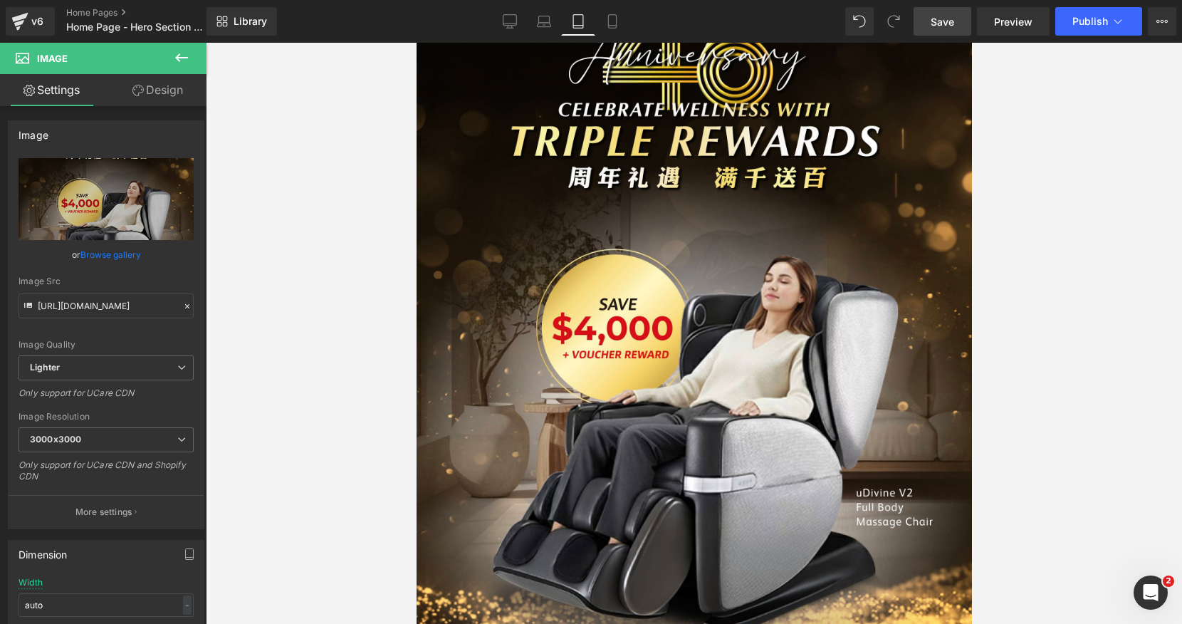
type input "C:\fakepath\46 Website Banner_NZ-08.jpg"
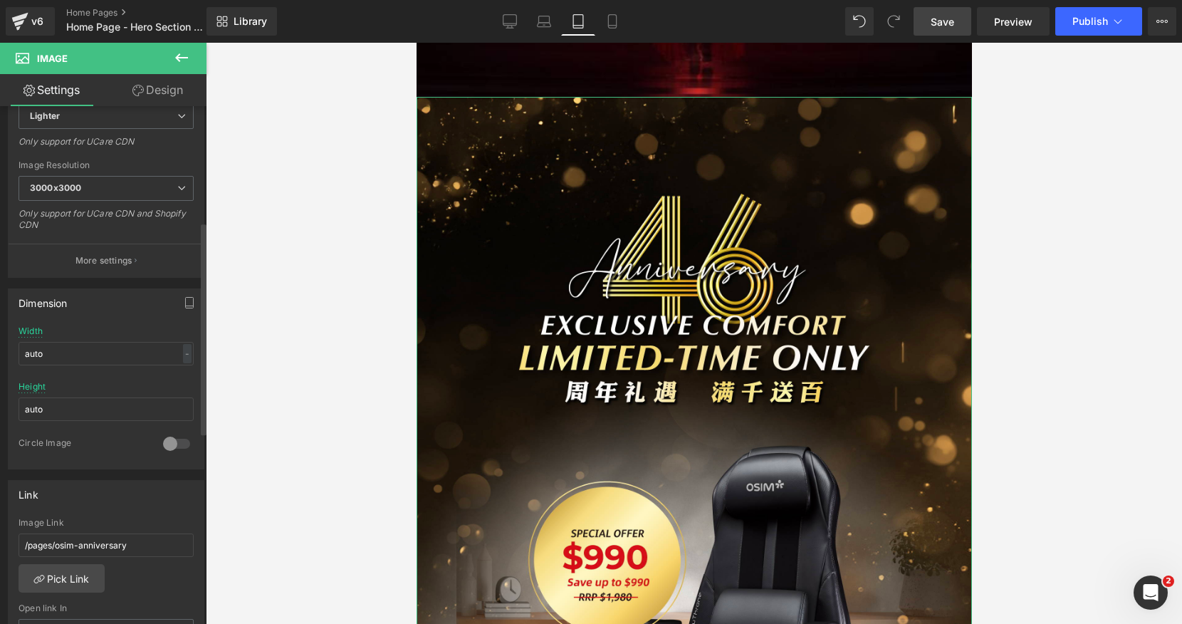
scroll to position [0, 0]
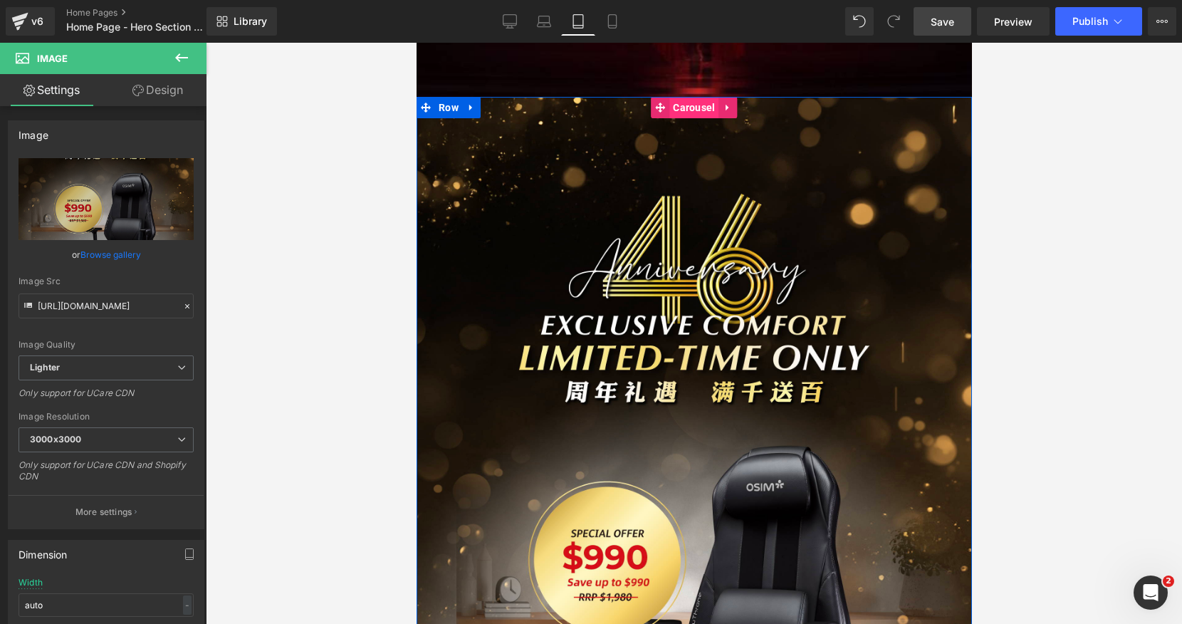
click at [702, 105] on span "Carousel" at bounding box center [693, 107] width 49 height 21
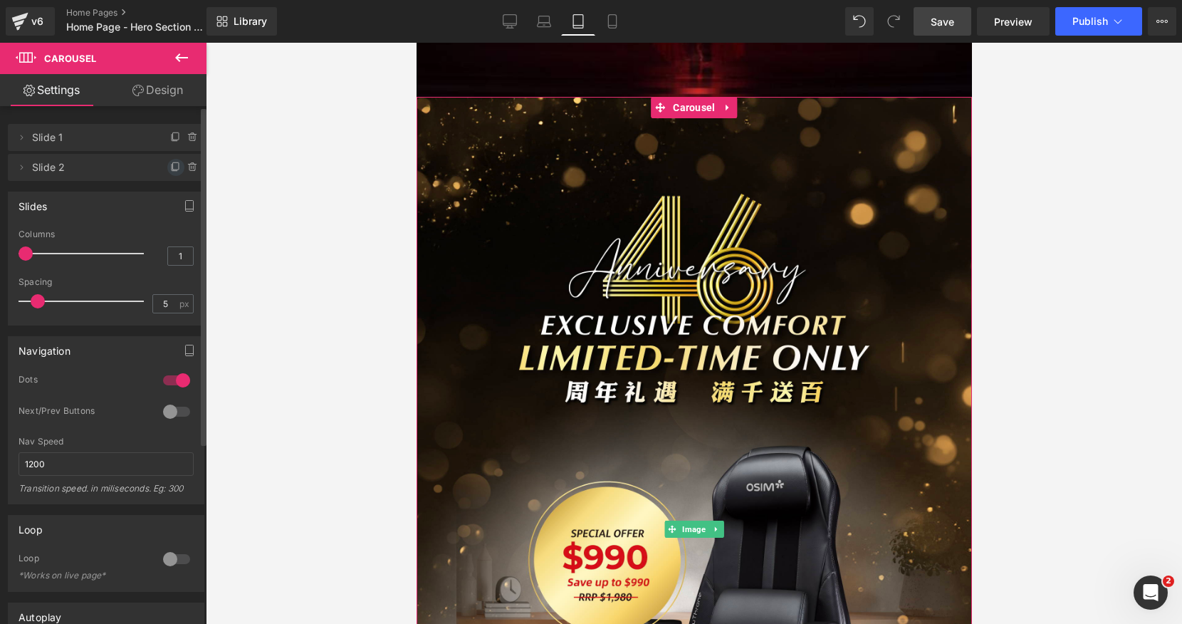
click at [173, 164] on icon at bounding box center [176, 165] width 6 height 7
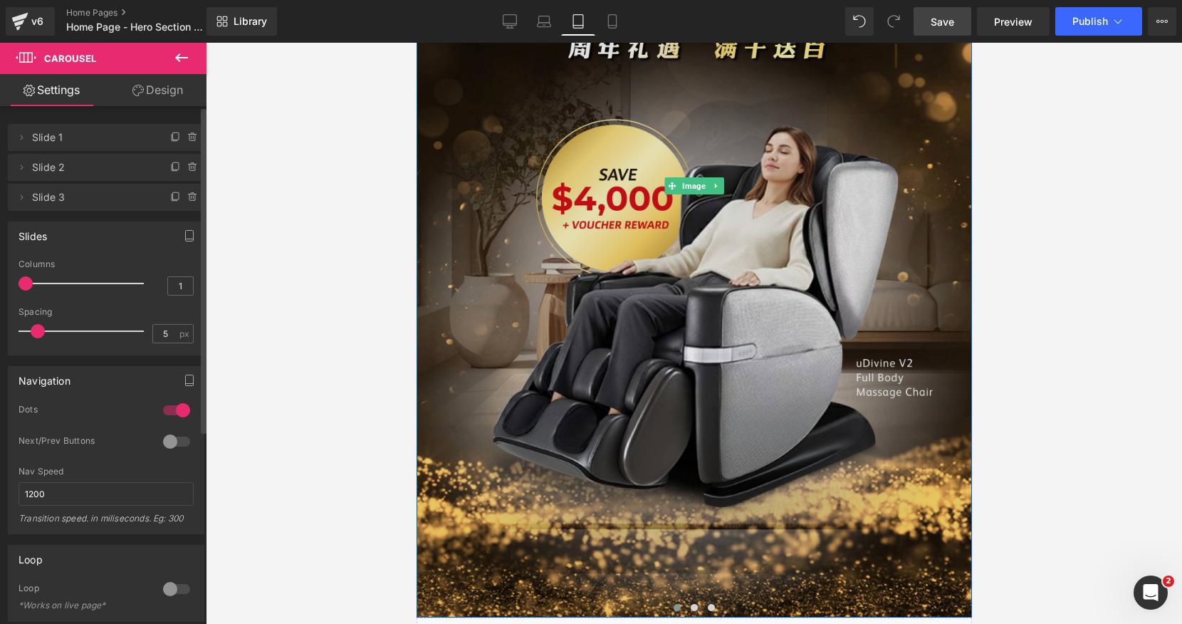
scroll to position [869, 0]
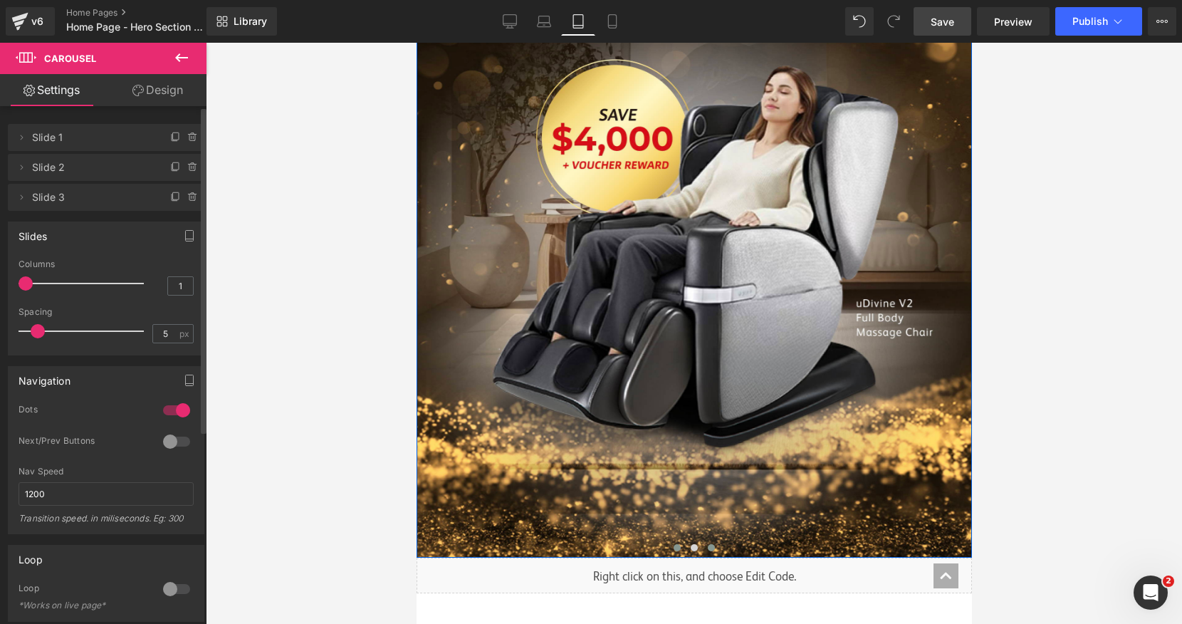
click at [712, 545] on span at bounding box center [710, 547] width 7 height 7
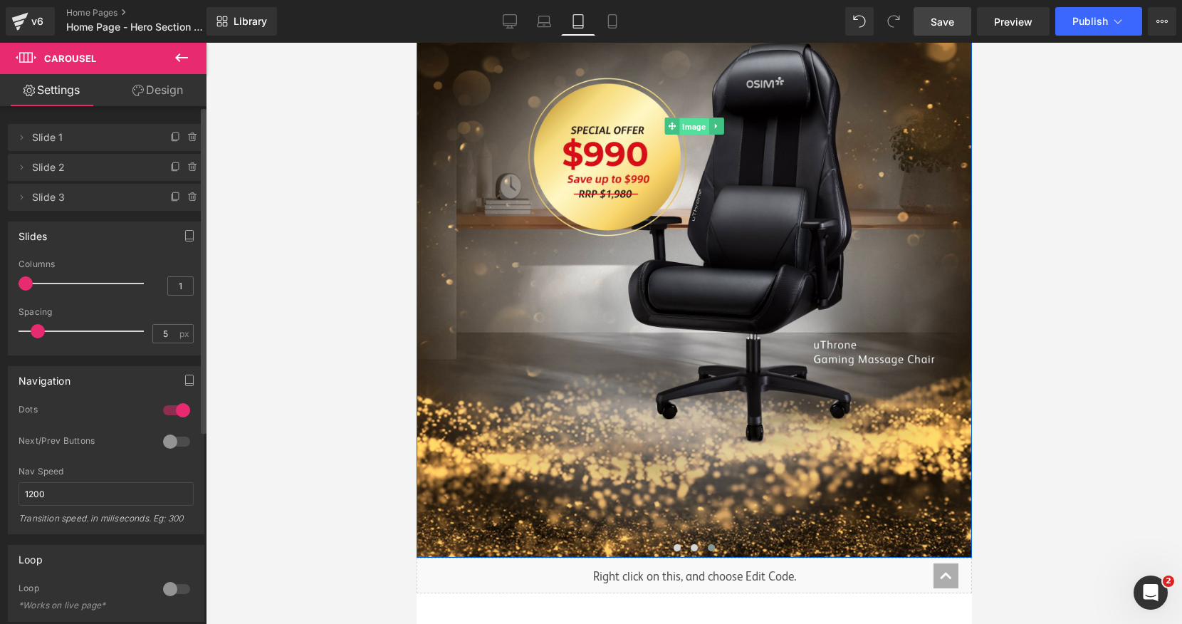
click at [686, 122] on span "Image" at bounding box center [693, 126] width 29 height 17
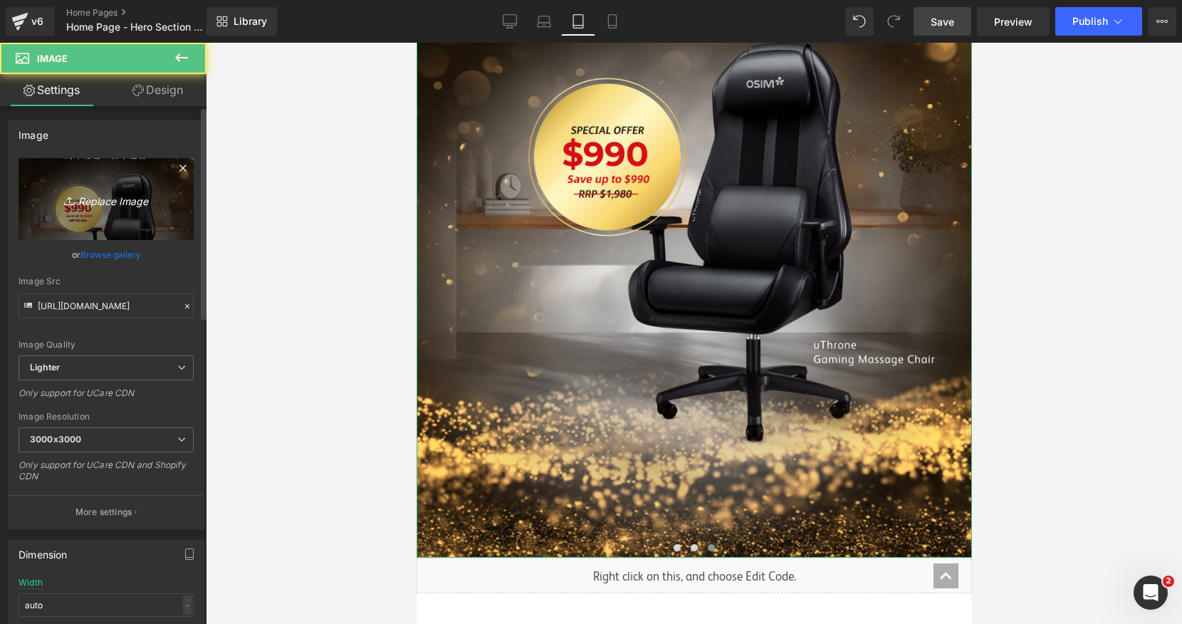
click at [99, 212] on link "Replace Image" at bounding box center [106, 199] width 175 height 82
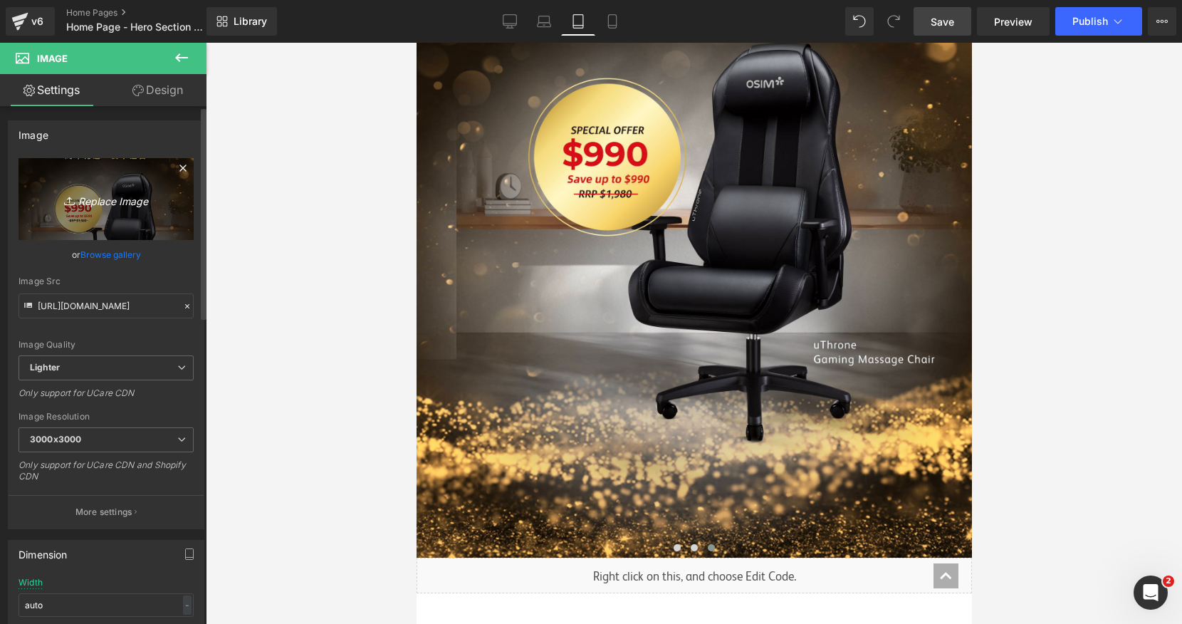
type input "C:\fakepath\46 Website Banner-06.jpg"
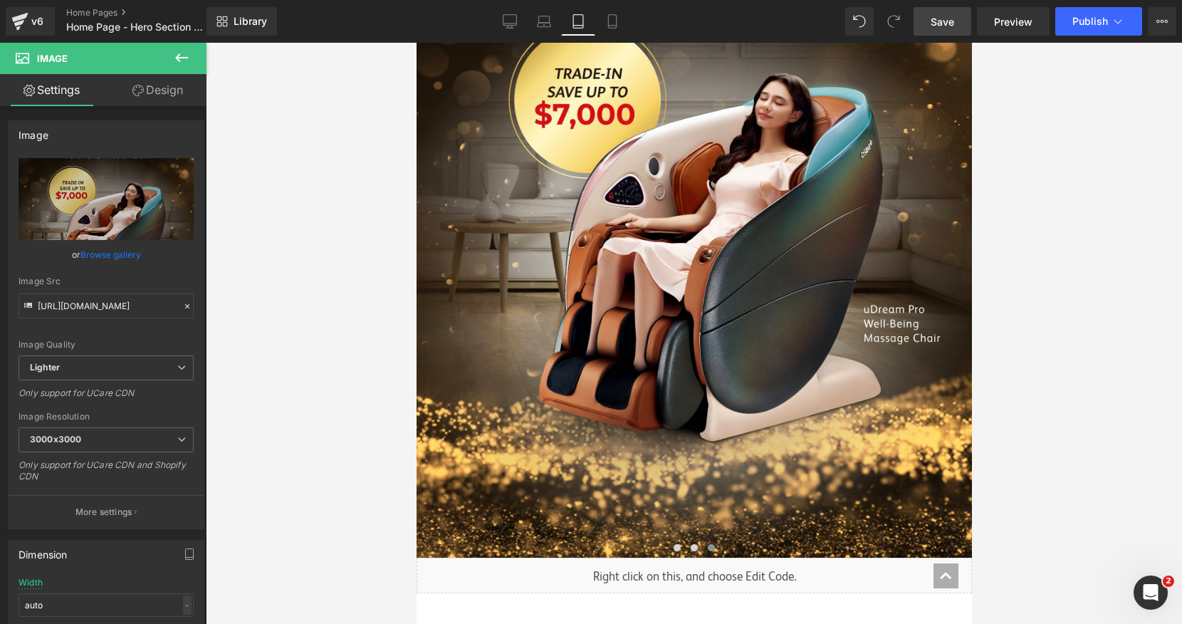
click at [950, 28] on span "Save" at bounding box center [943, 21] width 24 height 15
click at [1080, 32] on button "Publish" at bounding box center [1098, 21] width 87 height 28
